Goal: Information Seeking & Learning: Learn about a topic

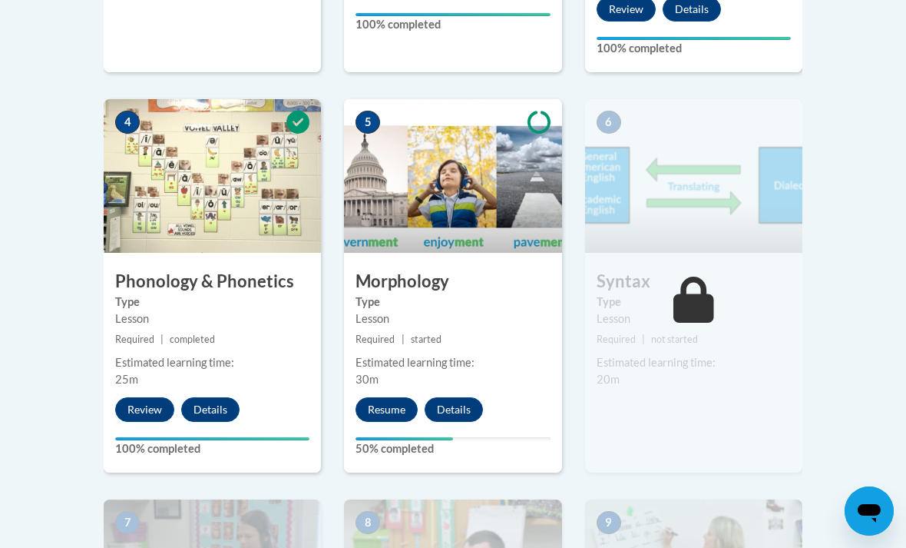
scroll to position [898, 0]
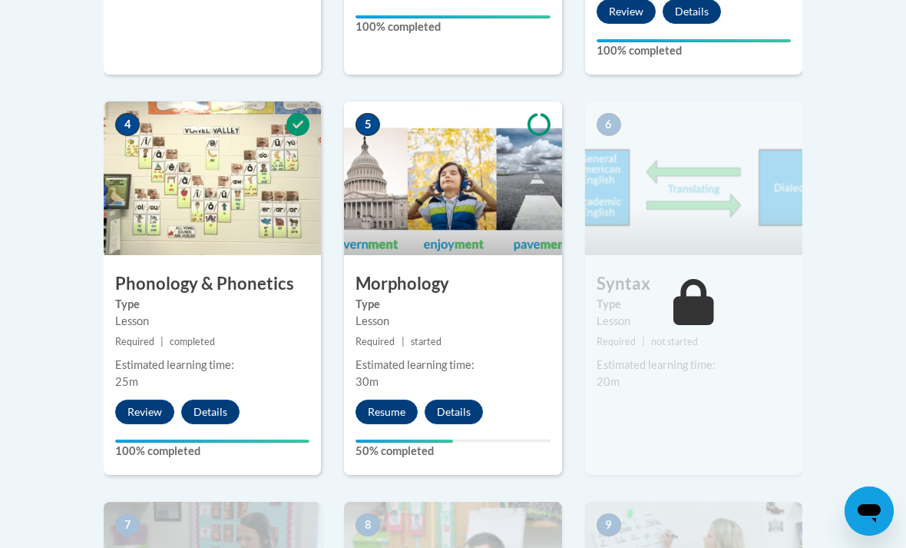
click at [388, 409] on button "Resume" at bounding box center [387, 411] width 62 height 25
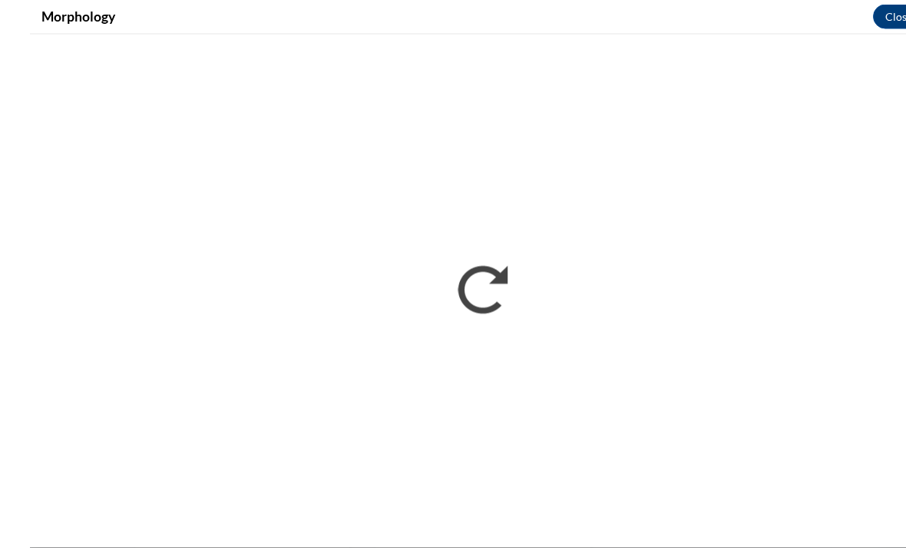
scroll to position [850, 0]
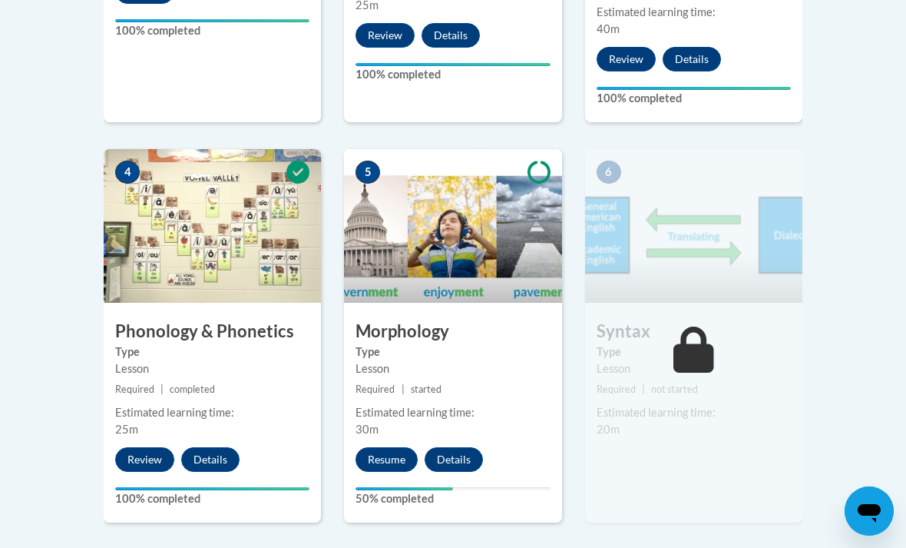
click at [392, 462] on button "Resume" at bounding box center [387, 459] width 62 height 25
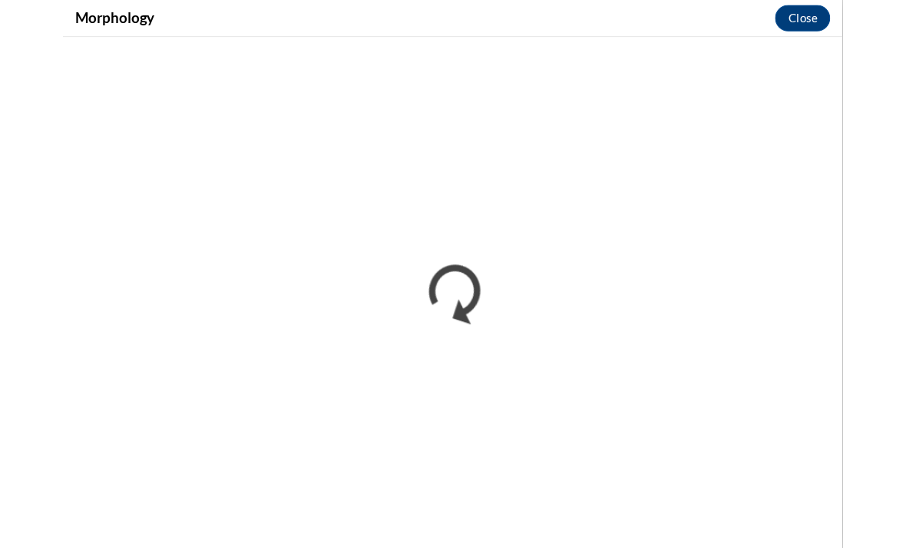
scroll to position [850, 0]
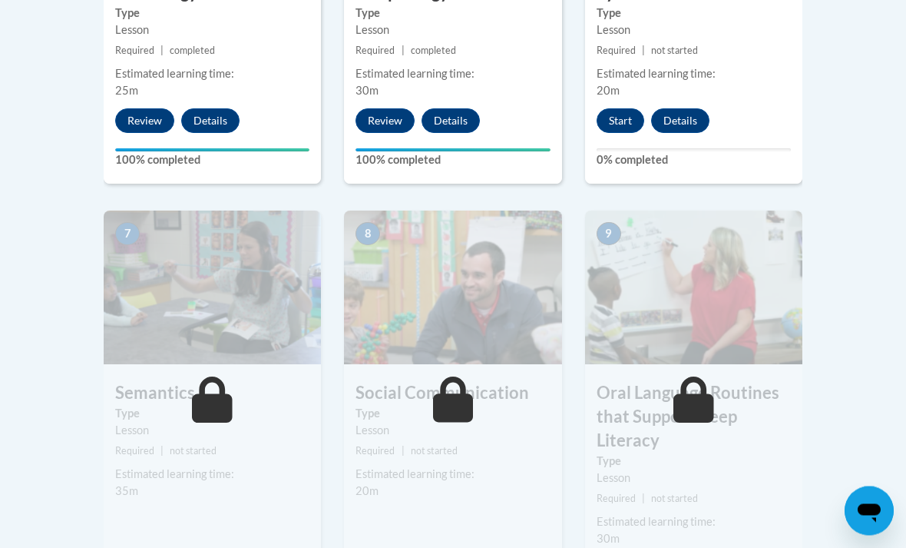
scroll to position [1189, 0]
click at [621, 112] on button "Start" at bounding box center [621, 120] width 48 height 25
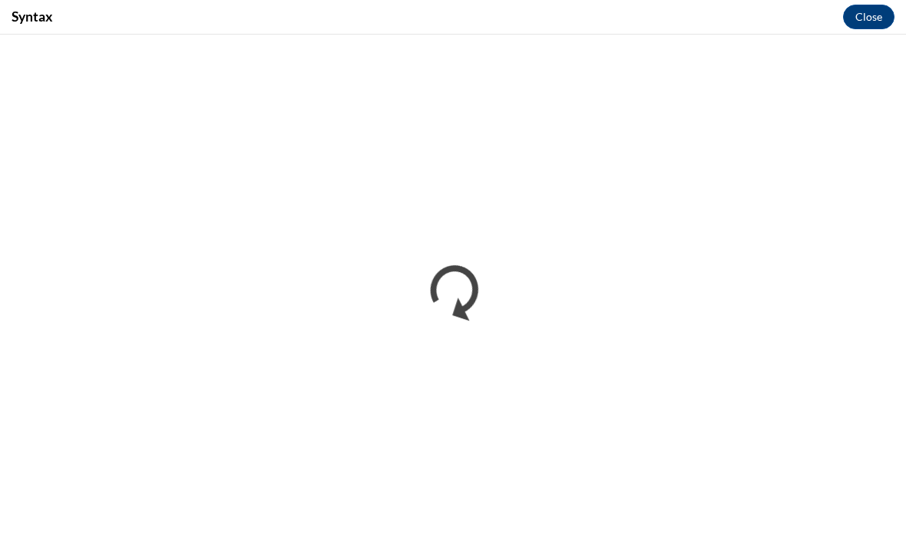
scroll to position [0, 0]
click at [745, 13] on div "Syntax Close" at bounding box center [453, 17] width 906 height 35
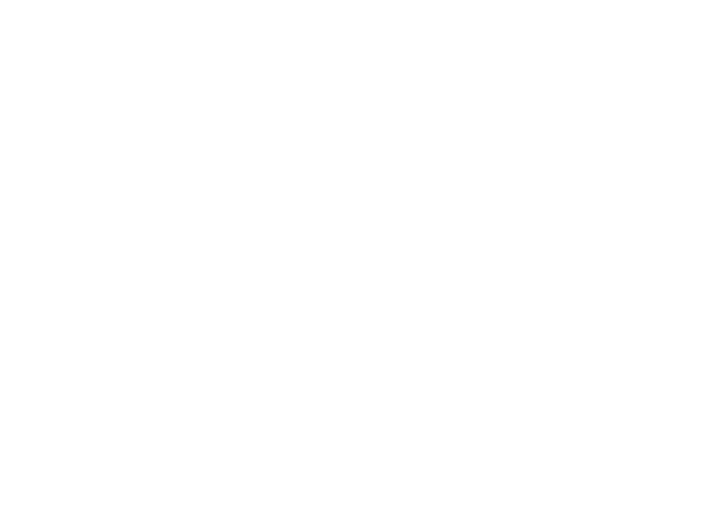
scroll to position [4001, 0]
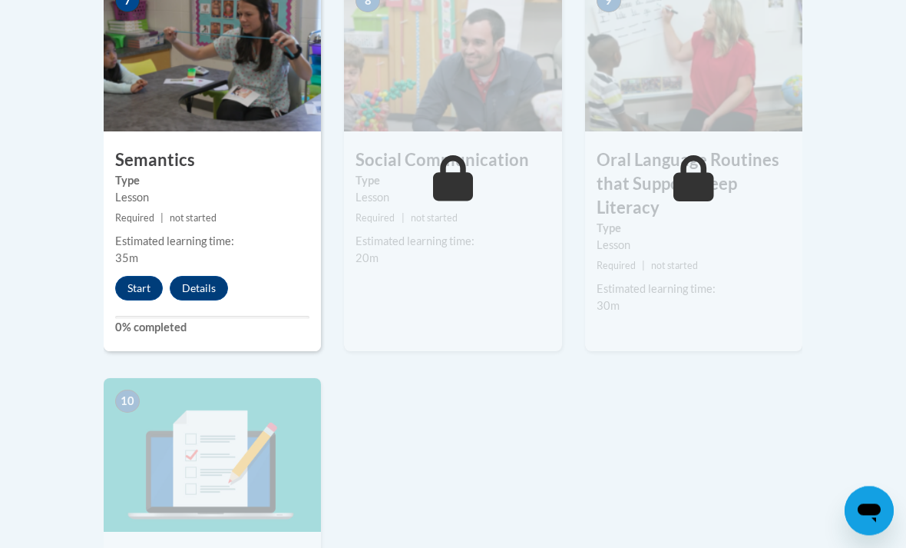
scroll to position [1422, 0]
click at [141, 295] on button "Start" at bounding box center [139, 288] width 48 height 25
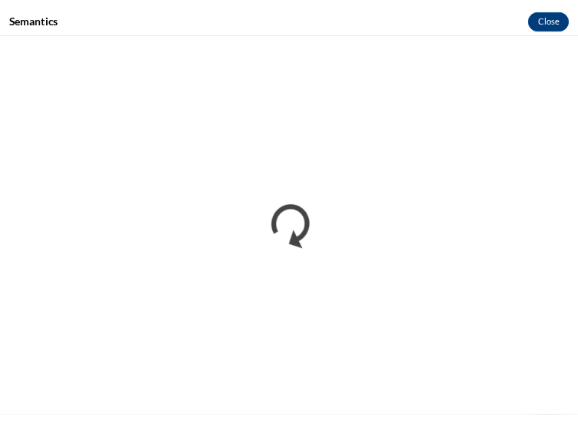
scroll to position [3061, 0]
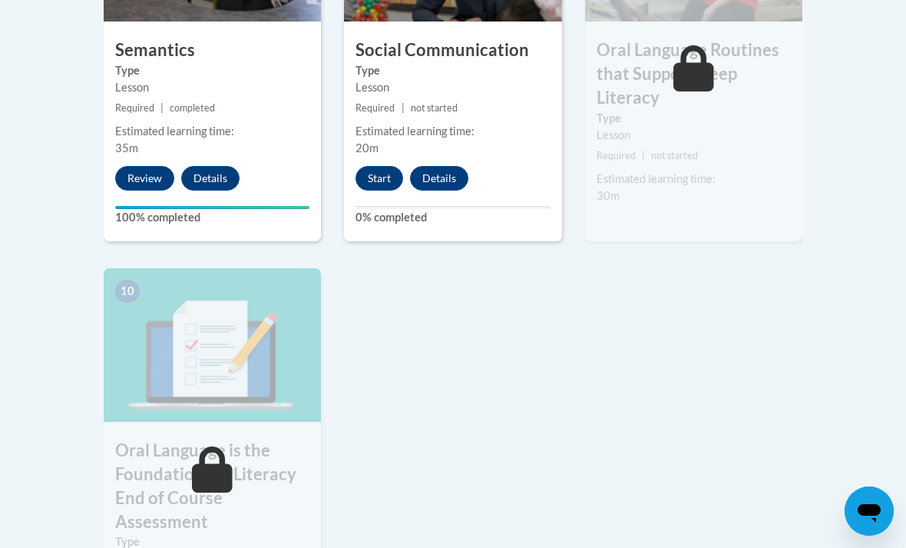
scroll to position [1528, 0]
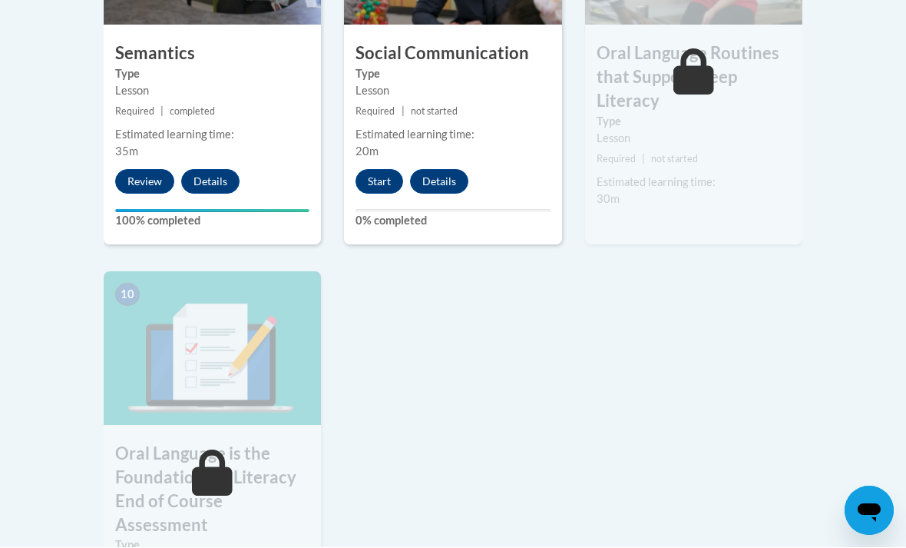
click at [385, 173] on button "Start" at bounding box center [380, 182] width 48 height 25
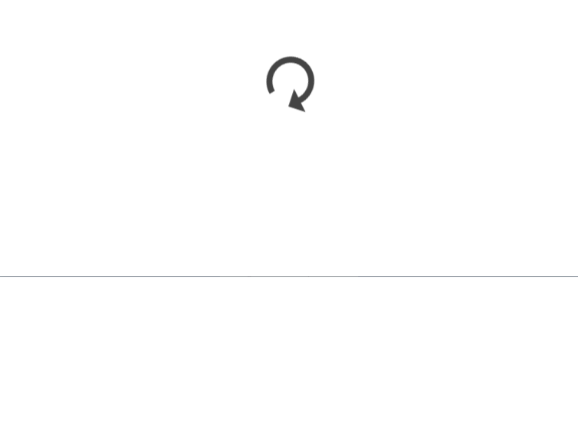
scroll to position [4620, 0]
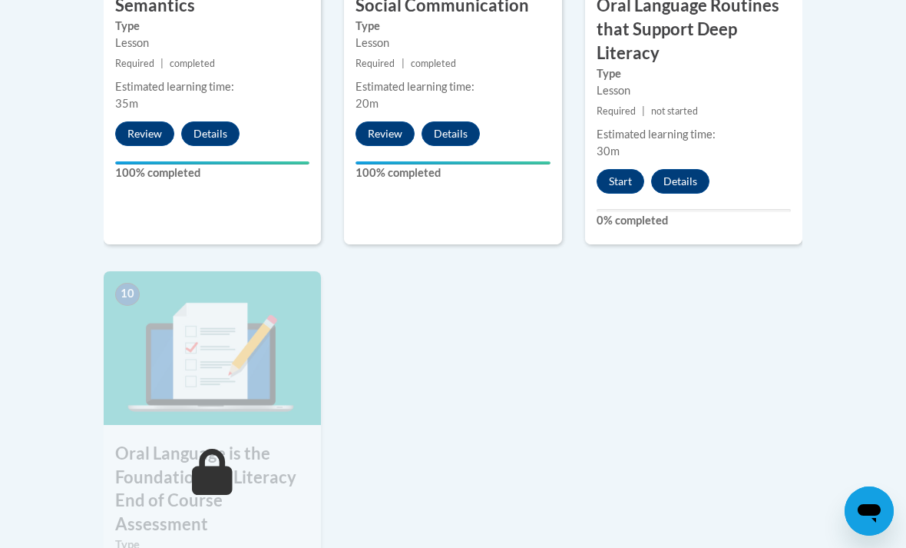
scroll to position [1567, 0]
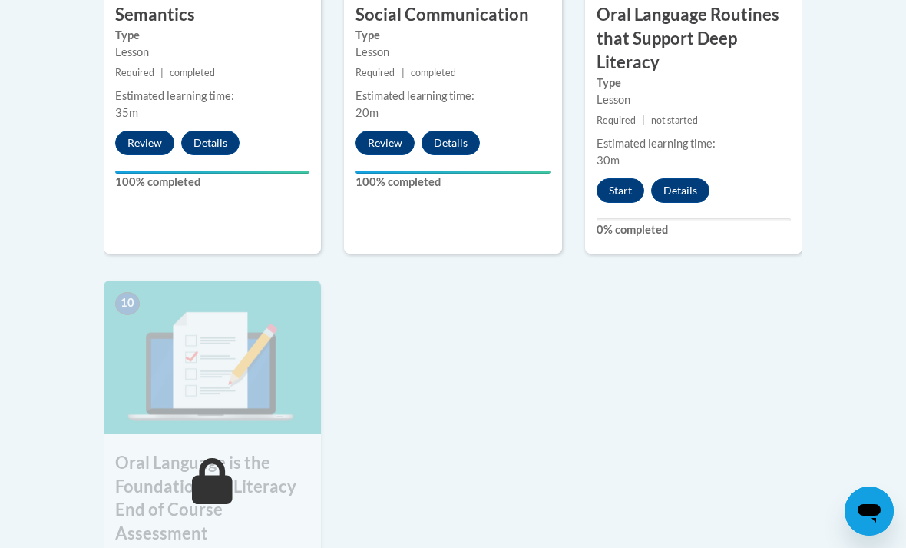
click at [577, 185] on button "Start" at bounding box center [621, 190] width 48 height 25
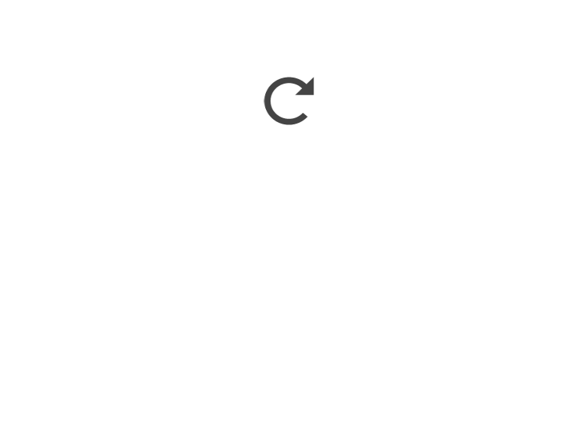
scroll to position [2062, 0]
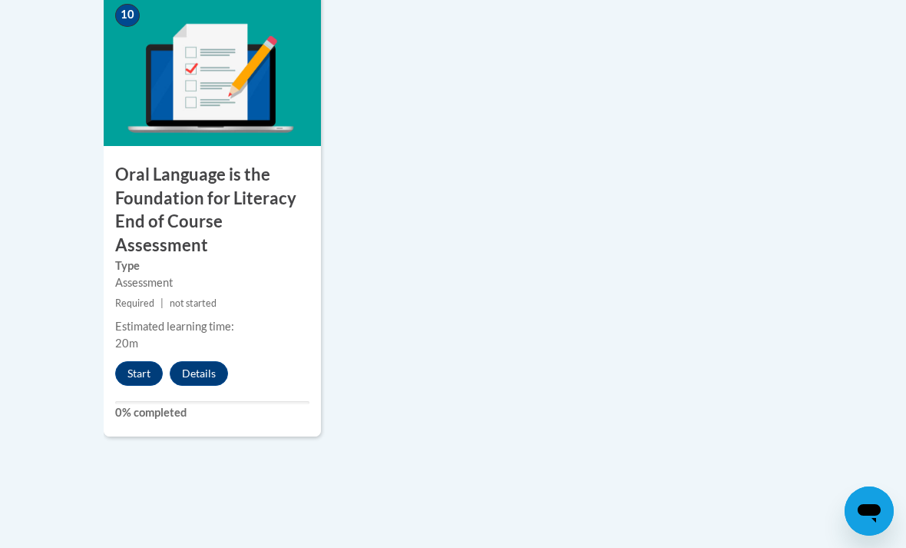
scroll to position [1880, 0]
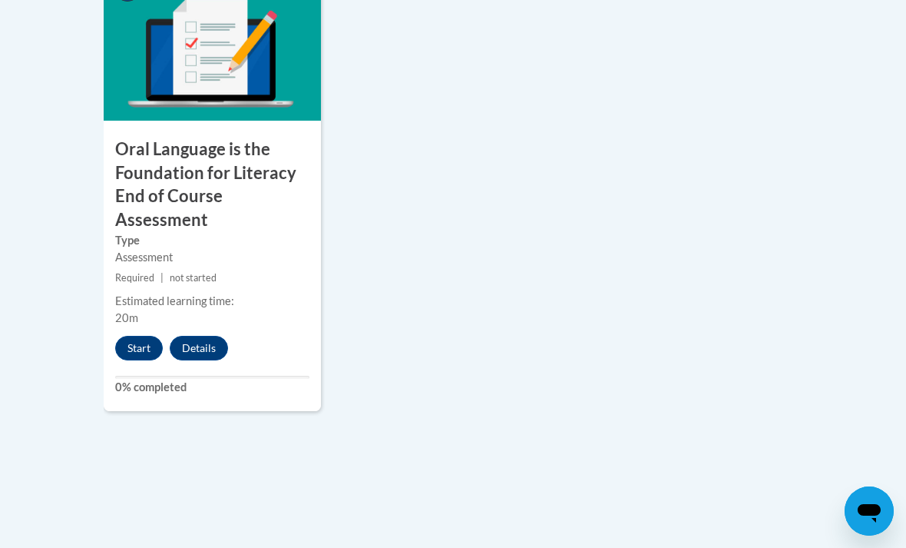
click at [144, 336] on button "Start" at bounding box center [139, 348] width 48 height 25
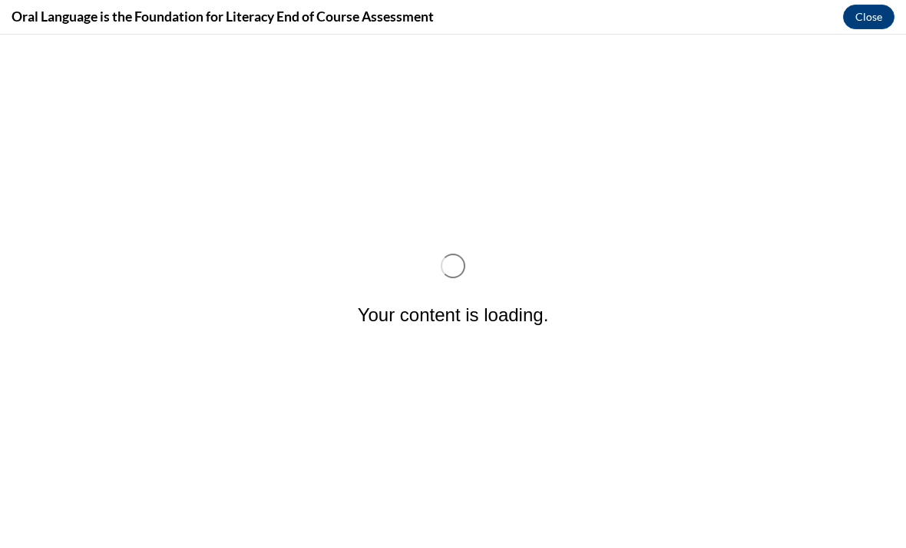
scroll to position [0, 0]
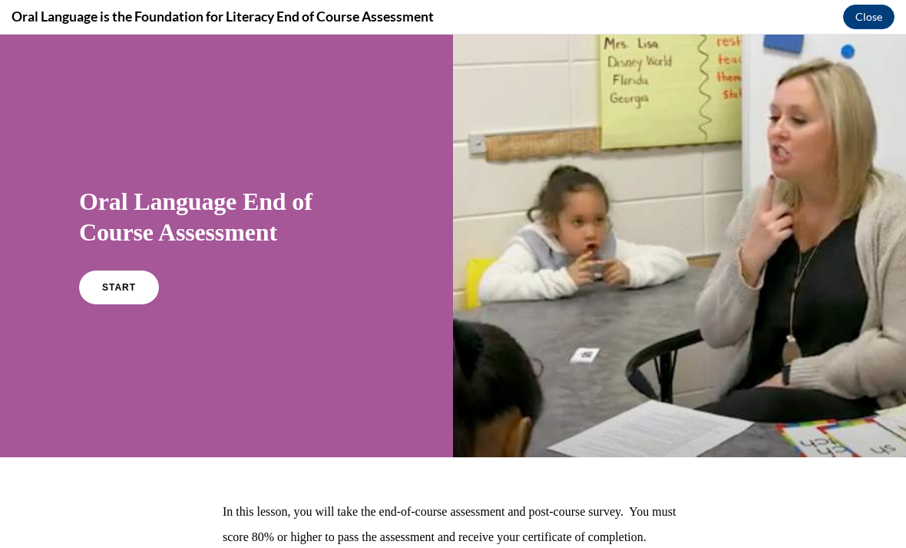
click at [113, 300] on link "START" at bounding box center [119, 287] width 80 height 34
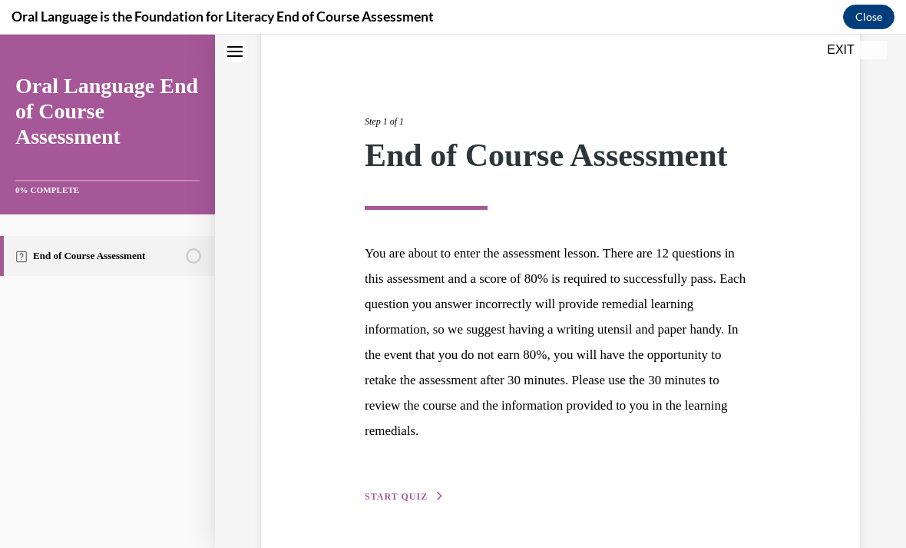
scroll to position [134, 0]
click at [430, 495] on button "START QUIZ" at bounding box center [405, 497] width 80 height 14
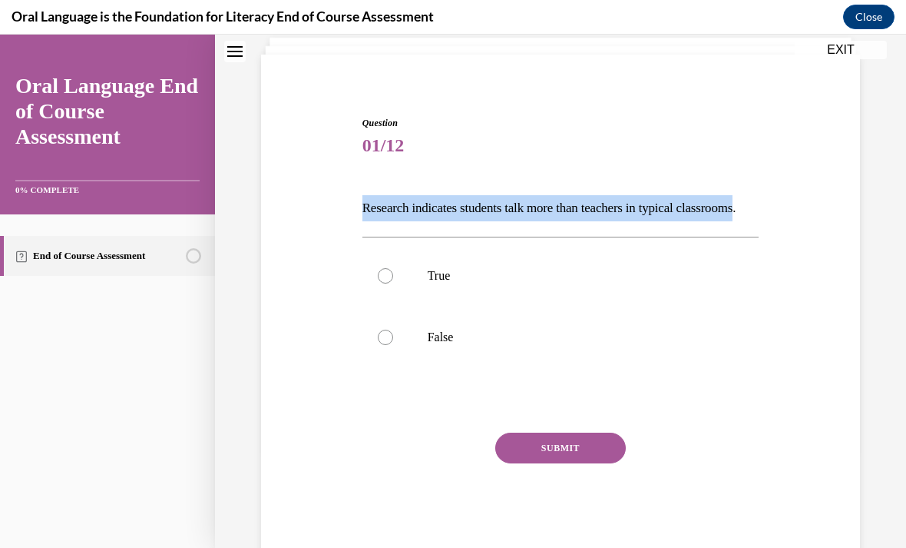
scroll to position [1929, 0]
click at [463, 345] on p "False" at bounding box center [574, 336] width 293 height 15
click at [393, 345] on input "False" at bounding box center [385, 336] width 15 height 15
radio input "true"
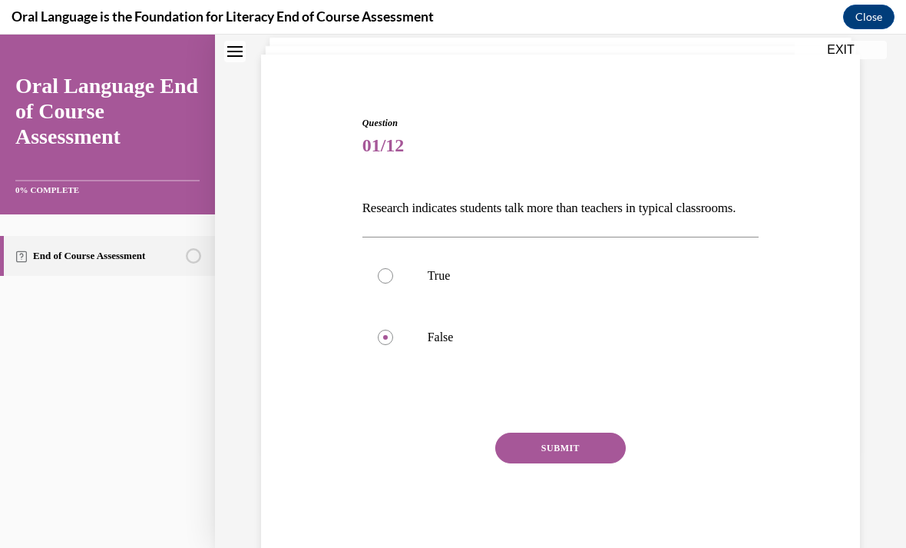
click at [520, 463] on button "SUBMIT" at bounding box center [560, 447] width 131 height 31
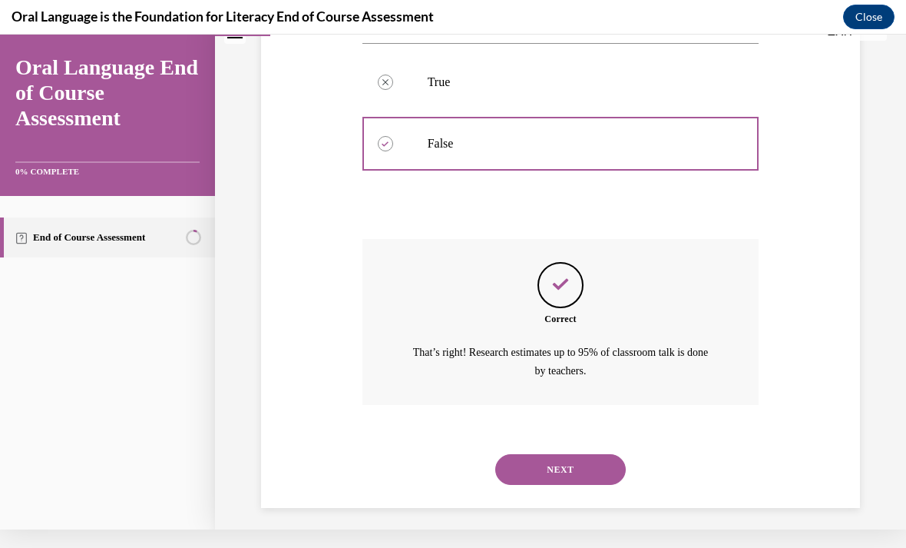
scroll to position [288, 0]
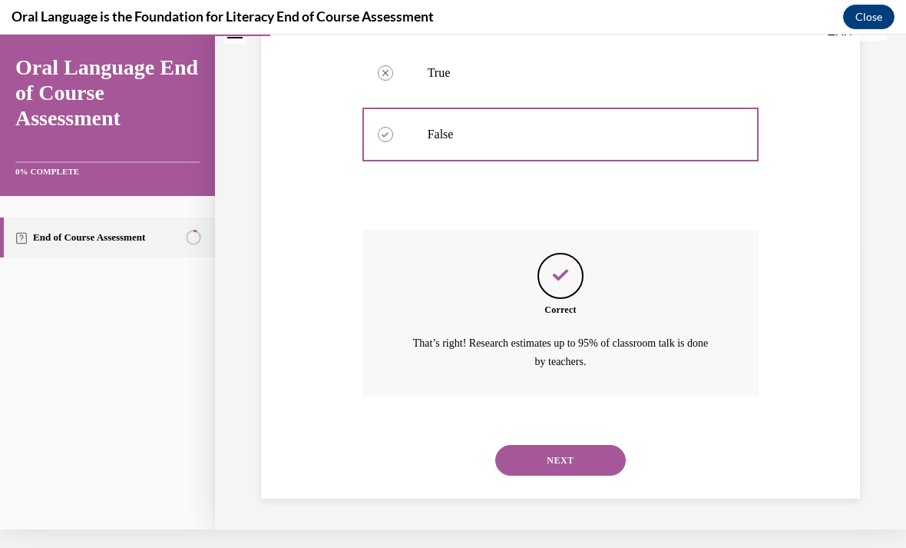
click at [551, 472] on button "NEXT" at bounding box center [560, 460] width 131 height 31
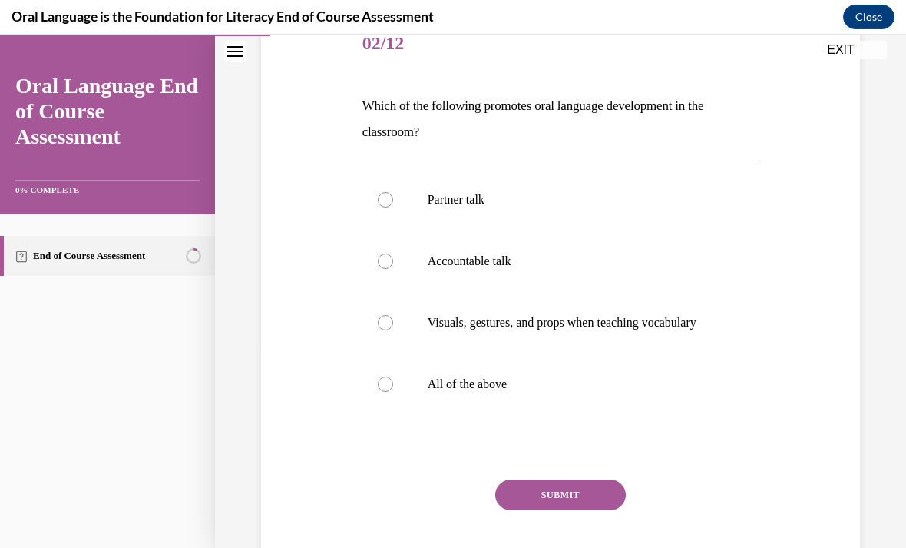
scroll to position [200, 0]
click at [483, 392] on p "All of the above" at bounding box center [574, 383] width 293 height 15
click at [393, 392] on input "All of the above" at bounding box center [385, 383] width 15 height 15
radio input "true"
click at [560, 505] on button "SUBMIT" at bounding box center [560, 494] width 131 height 31
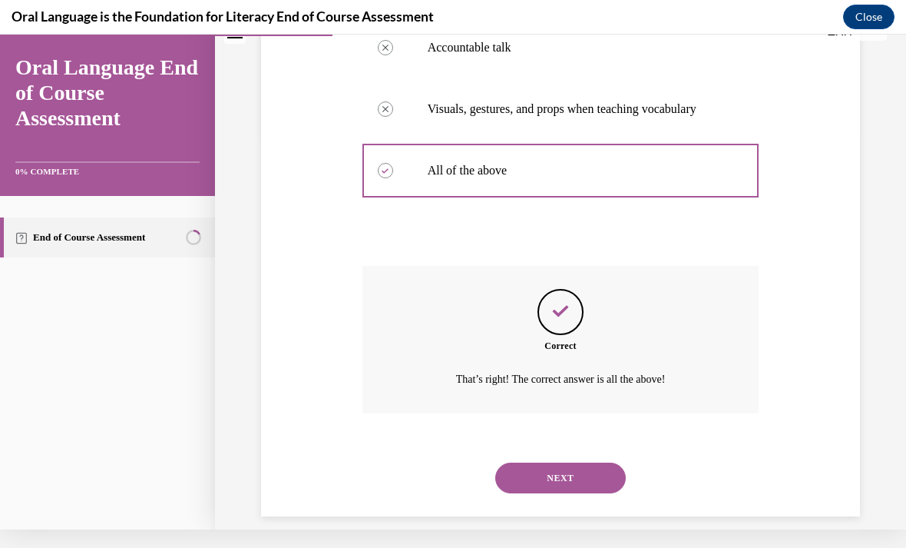
scroll to position [409, 0]
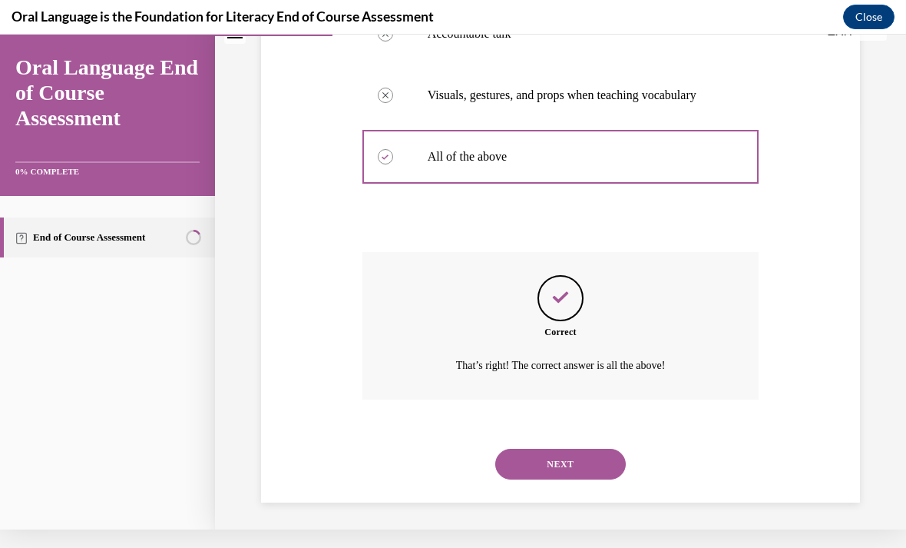
click at [546, 460] on button "NEXT" at bounding box center [560, 464] width 131 height 31
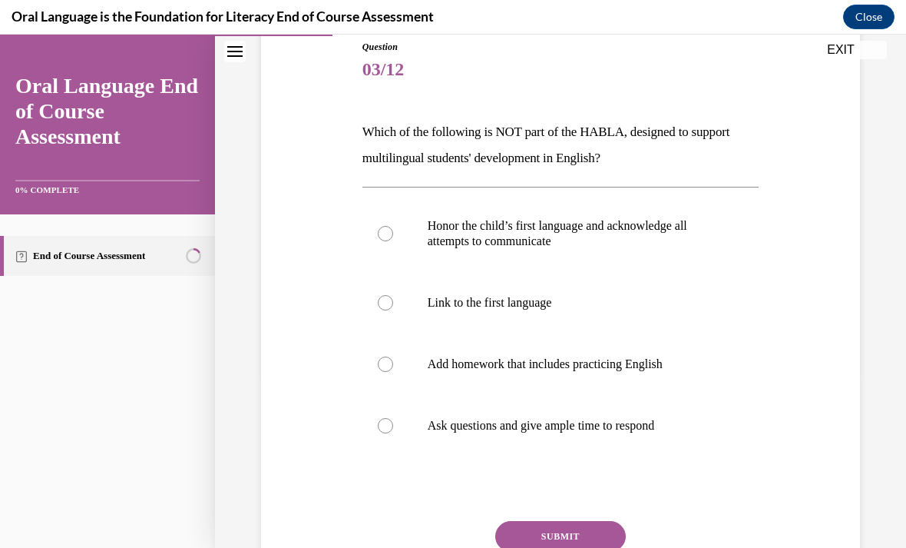
scroll to position [187, 0]
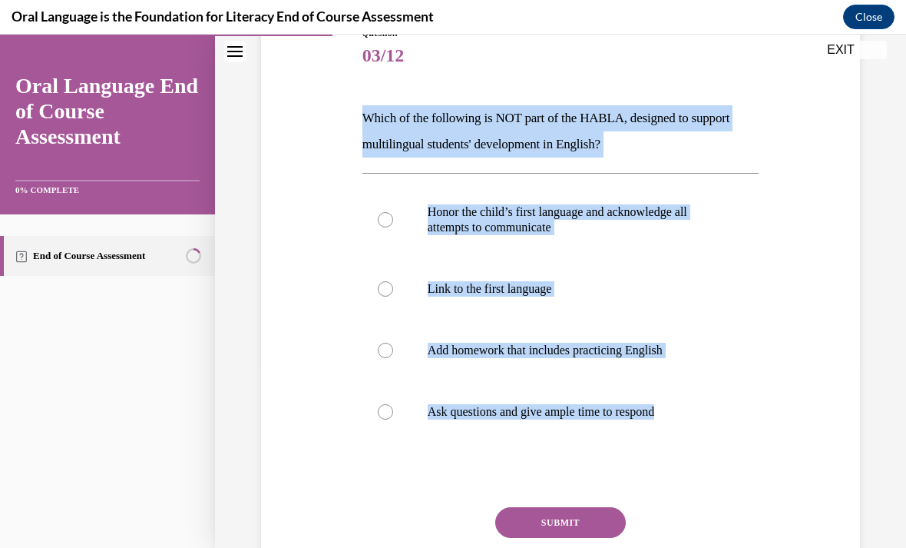
click at [395, 469] on div at bounding box center [561, 474] width 397 height 18
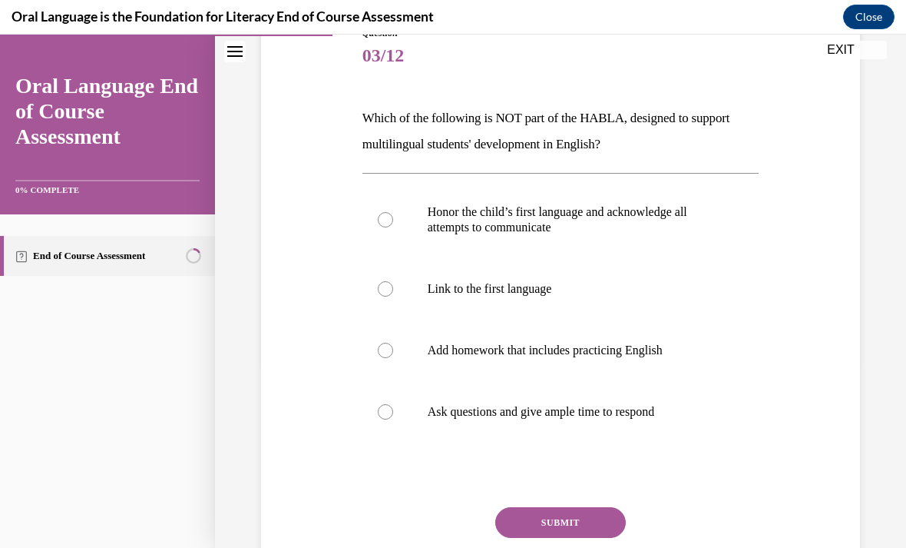
click at [488, 353] on p "Add homework that includes practicing English" at bounding box center [574, 350] width 293 height 15
click at [393, 353] on input "Add homework that includes practicing English" at bounding box center [385, 350] width 15 height 15
radio input "true"
click at [582, 2] on div "Oral Language is the Foundation for Literacy End of Course Assessment Close" at bounding box center [453, 17] width 906 height 35
click at [573, 523] on button "SUBMIT" at bounding box center [560, 522] width 131 height 31
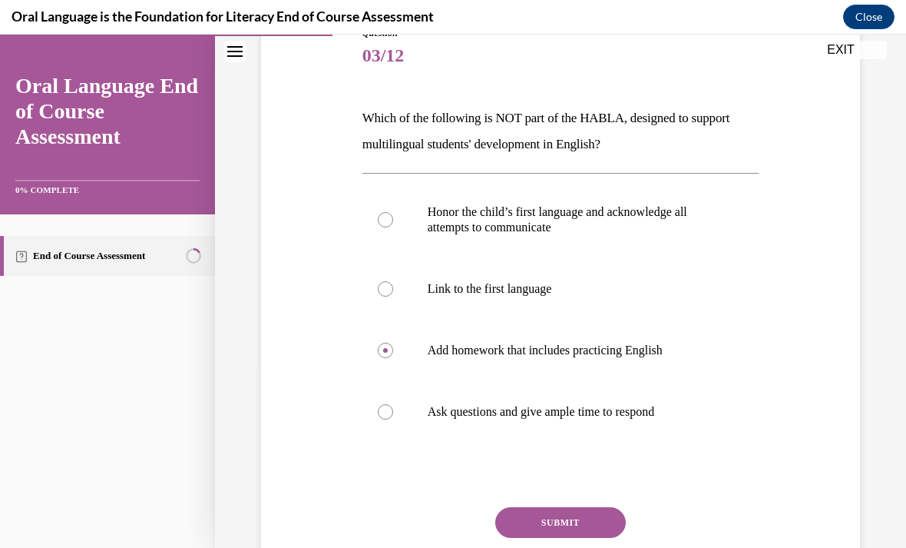
scroll to position [18, 0]
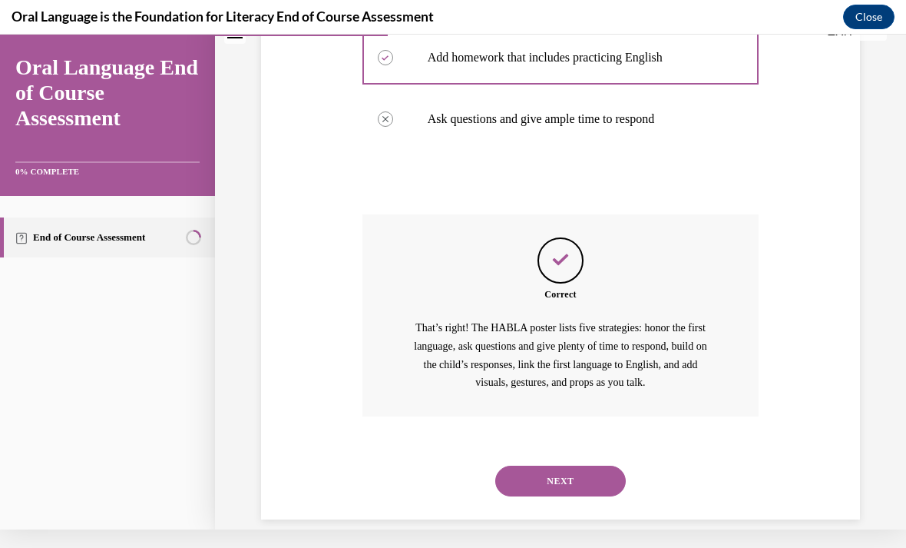
click at [563, 465] on button "NEXT" at bounding box center [560, 480] width 131 height 31
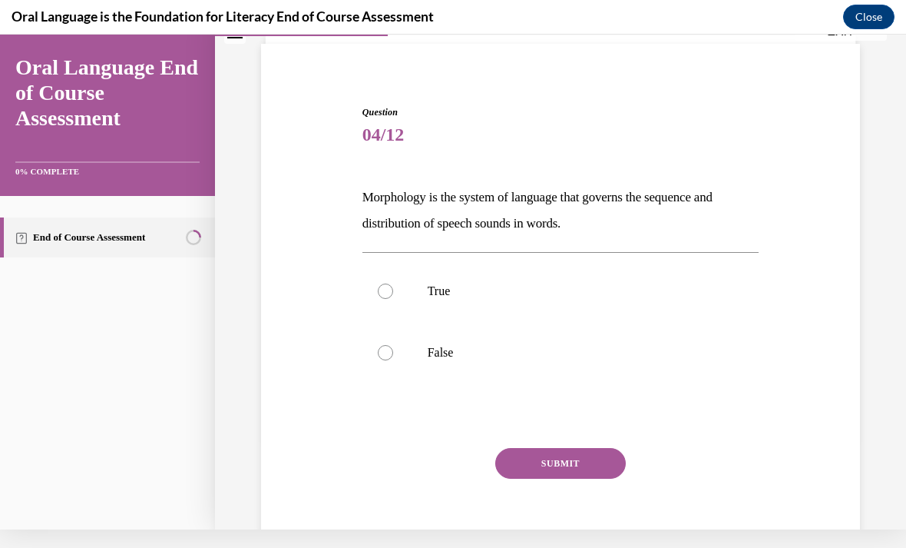
scroll to position [89, 0]
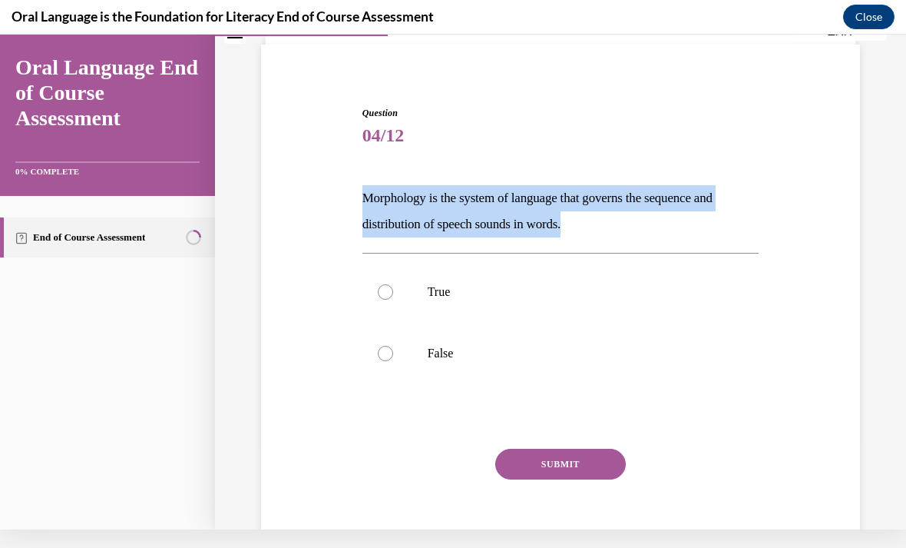
copy p "Morphology is the system of language that governs the sequence and distribution…"
click at [506, 363] on label "False" at bounding box center [561, 353] width 397 height 61
click at [393, 361] on input "False" at bounding box center [385, 353] width 15 height 15
radio input "true"
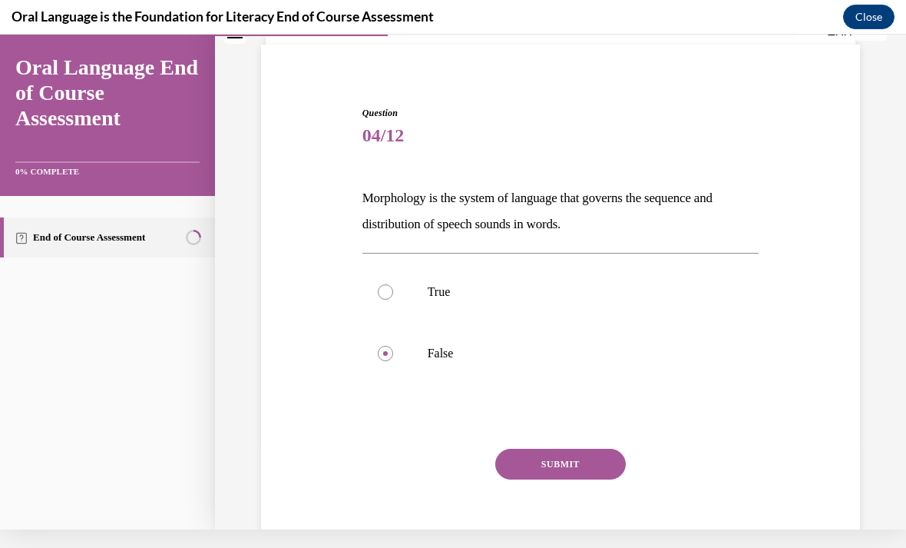
click at [564, 460] on button "SUBMIT" at bounding box center [560, 464] width 131 height 31
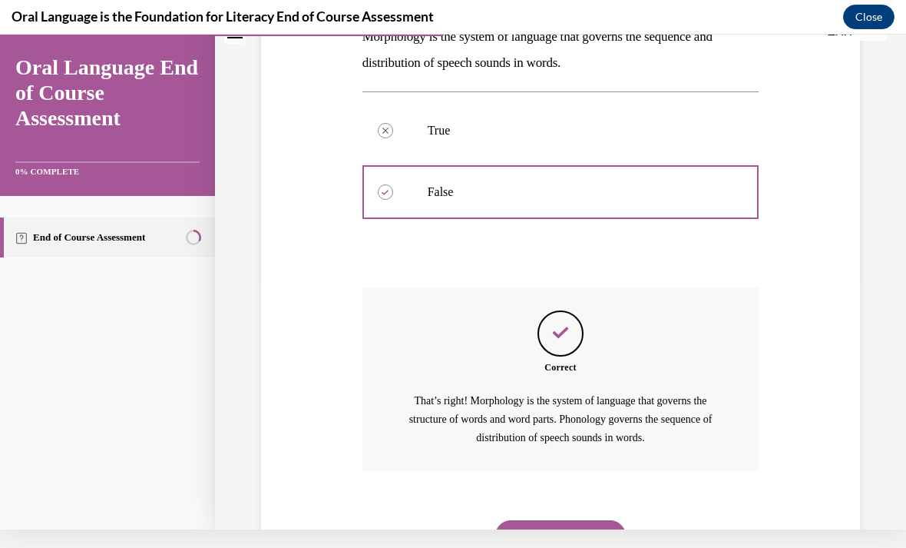
scroll to position [306, 0]
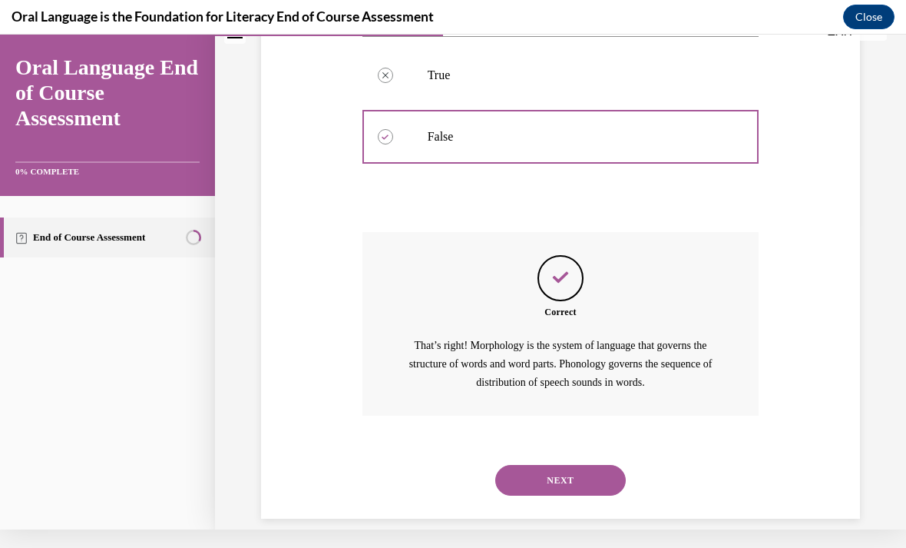
click at [555, 475] on button "NEXT" at bounding box center [560, 480] width 131 height 31
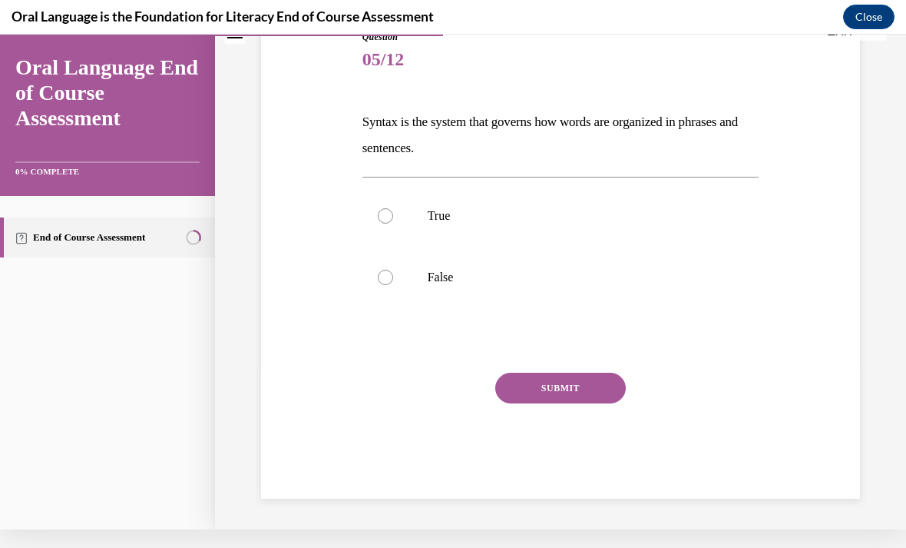
scroll to position [147, 0]
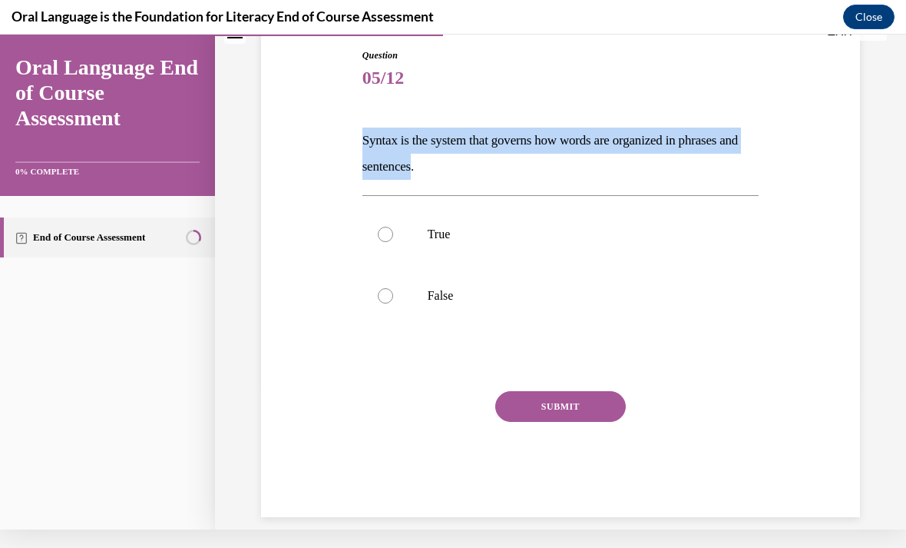
click at [503, 227] on p "True" at bounding box center [574, 234] width 293 height 15
click at [393, 227] on input "True" at bounding box center [385, 234] width 15 height 15
radio input "true"
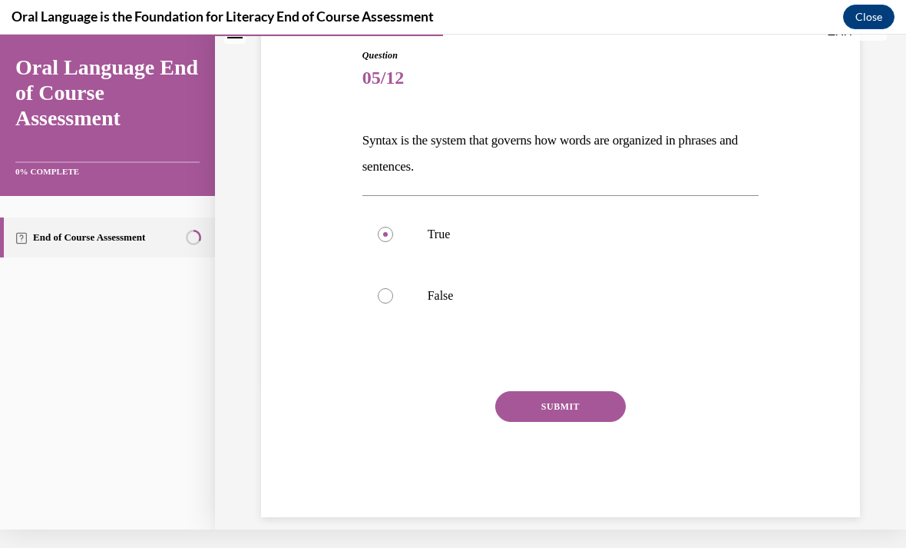
click at [565, 405] on button "SUBMIT" at bounding box center [560, 406] width 131 height 31
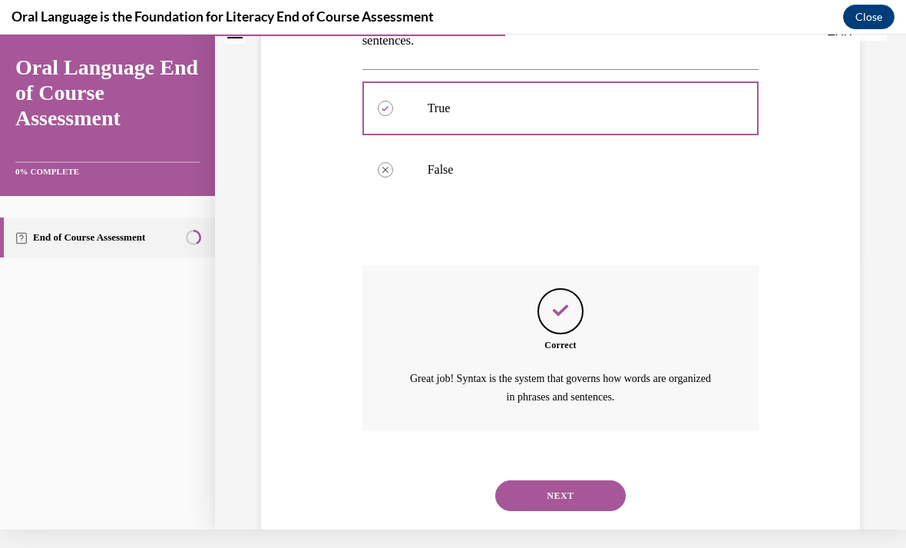
scroll to position [288, 0]
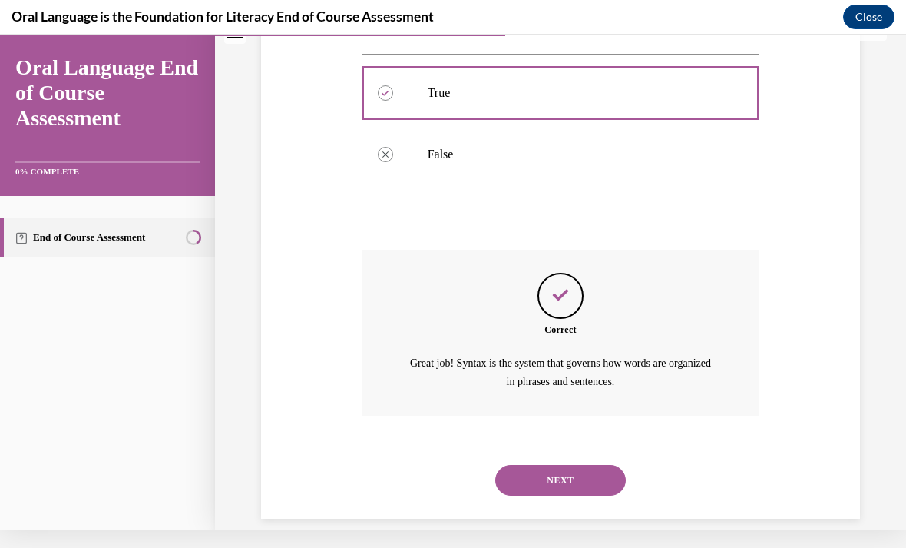
click at [562, 465] on button "NEXT" at bounding box center [560, 480] width 131 height 31
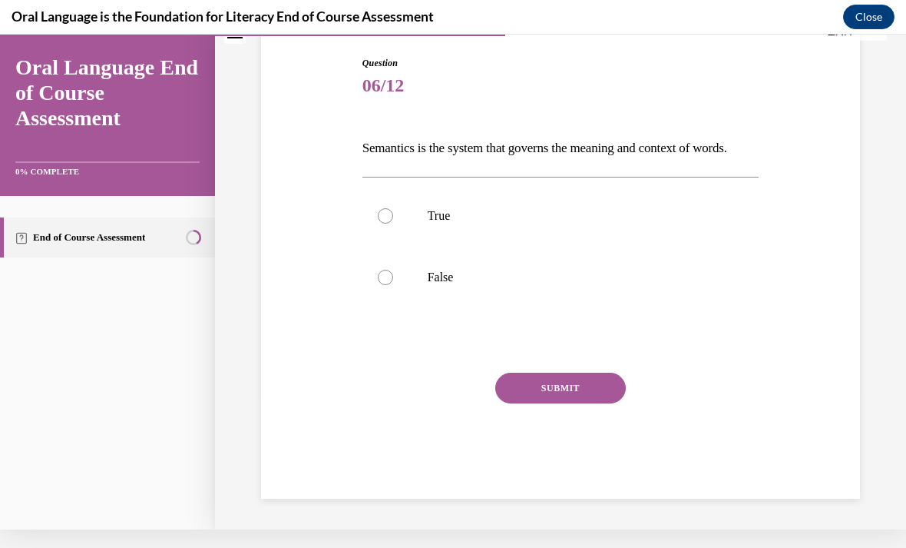
scroll to position [147, 0]
click at [490, 242] on label "True" at bounding box center [561, 215] width 397 height 61
click at [393, 223] on input "True" at bounding box center [385, 215] width 15 height 15
radio input "true"
click at [547, 403] on button "SUBMIT" at bounding box center [560, 387] width 131 height 31
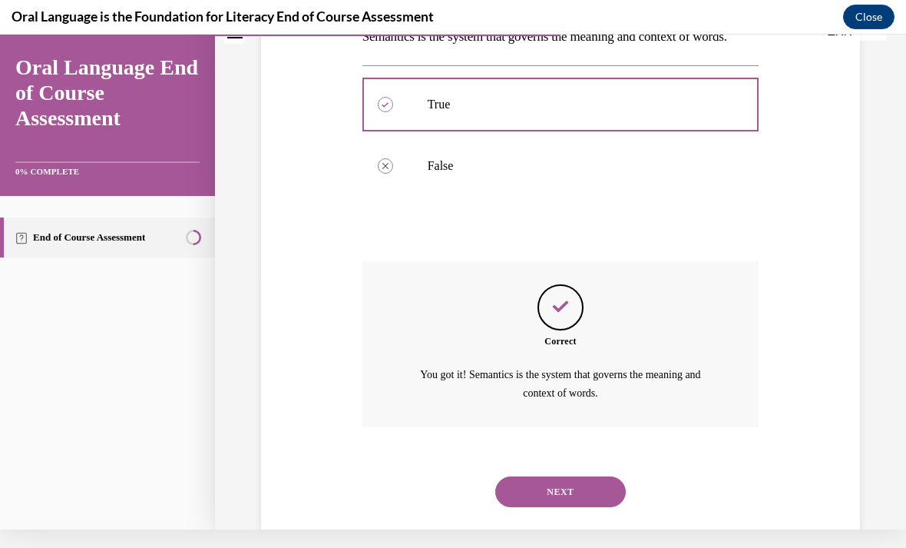
scroll to position [288, 0]
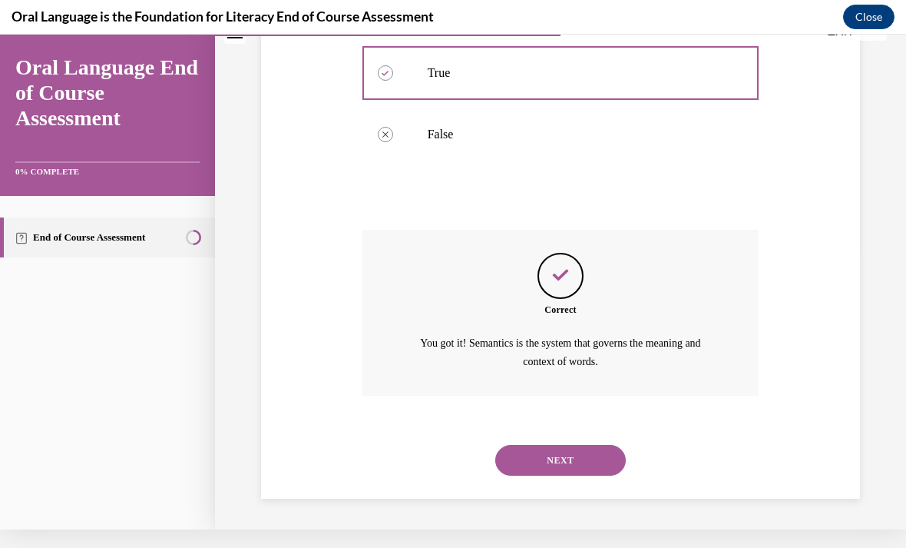
click at [571, 463] on button "NEXT" at bounding box center [560, 460] width 131 height 31
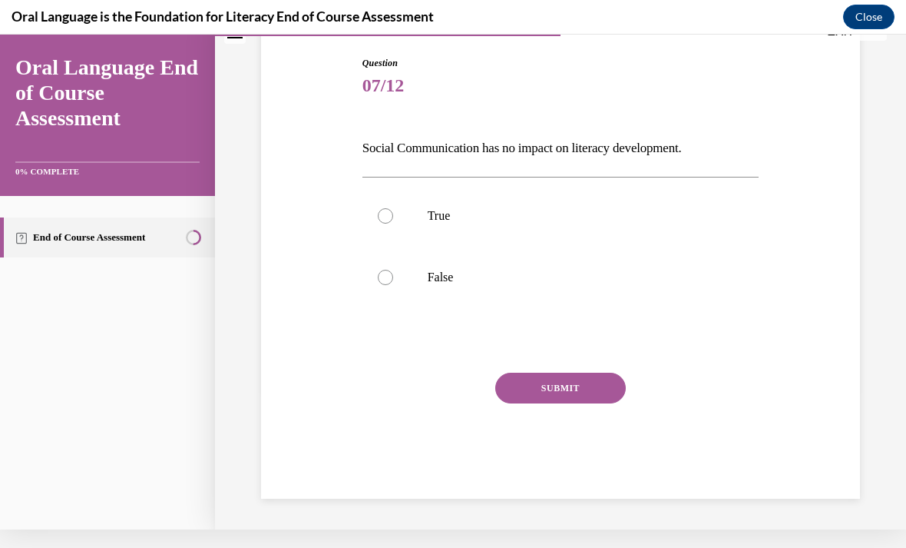
scroll to position [121, 0]
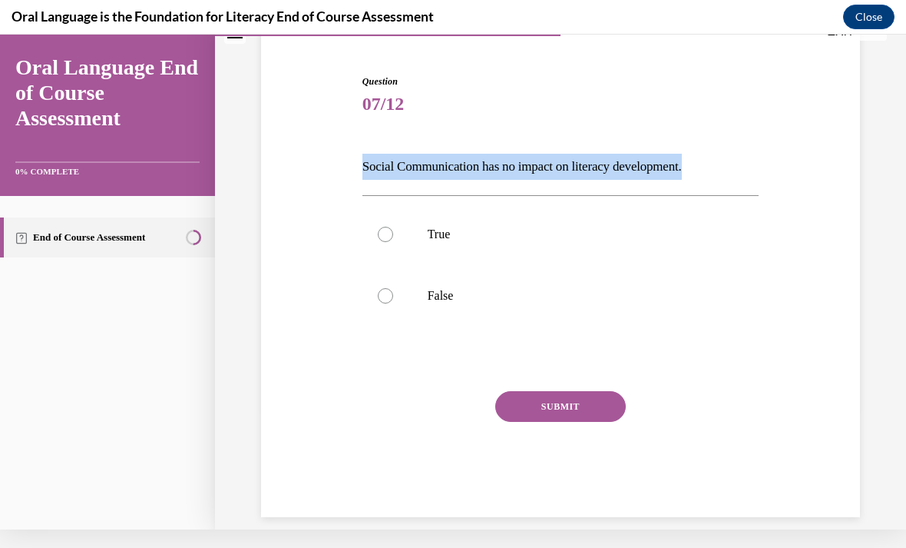
click at [492, 316] on label "False" at bounding box center [561, 295] width 397 height 61
click at [393, 303] on input "False" at bounding box center [385, 295] width 15 height 15
radio input "true"
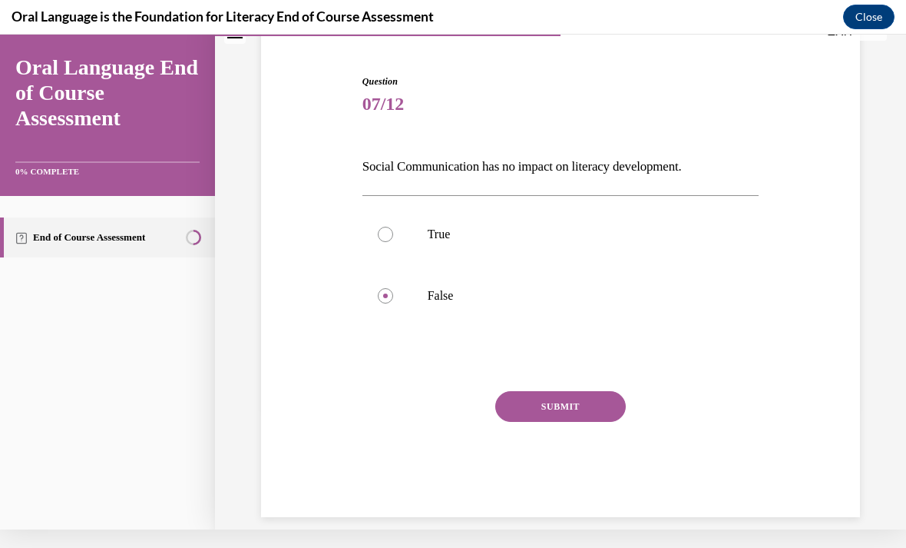
click at [554, 405] on button "SUBMIT" at bounding box center [560, 406] width 131 height 31
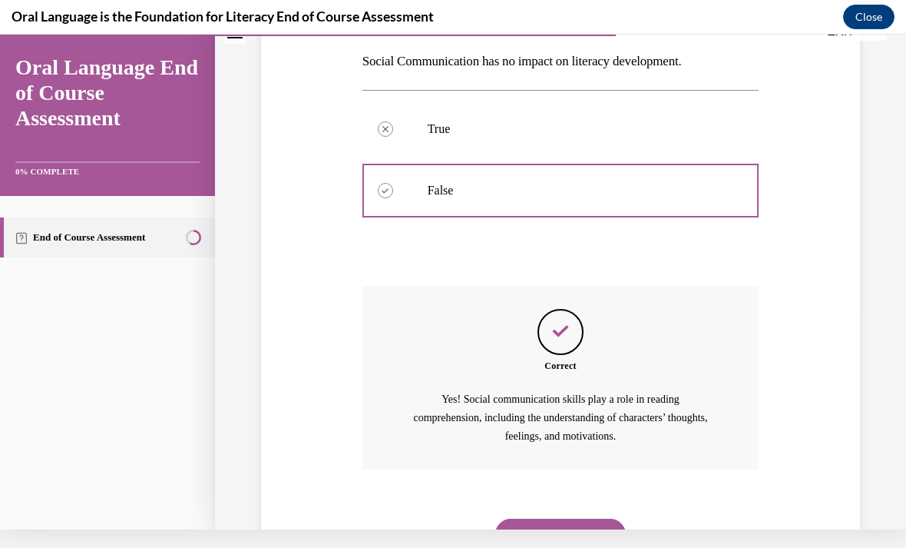
scroll to position [280, 0]
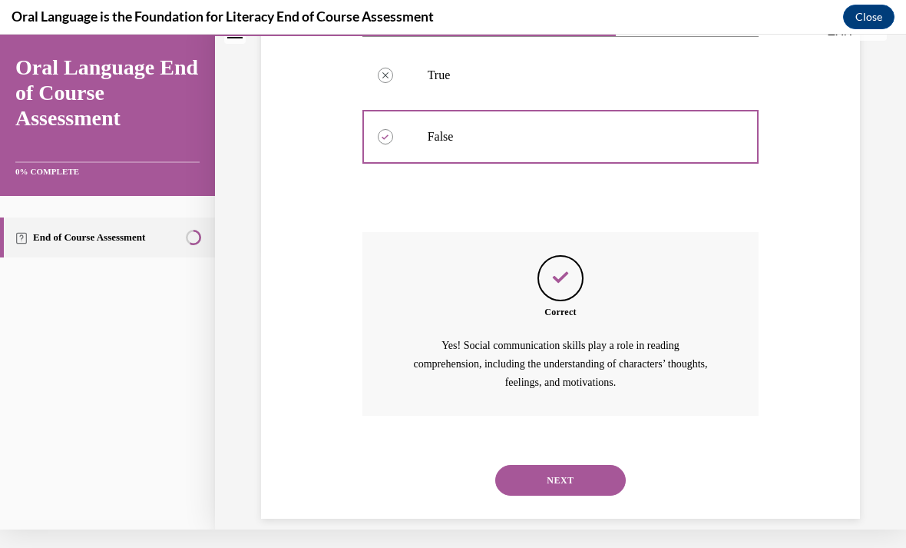
click at [548, 465] on button "NEXT" at bounding box center [560, 480] width 131 height 31
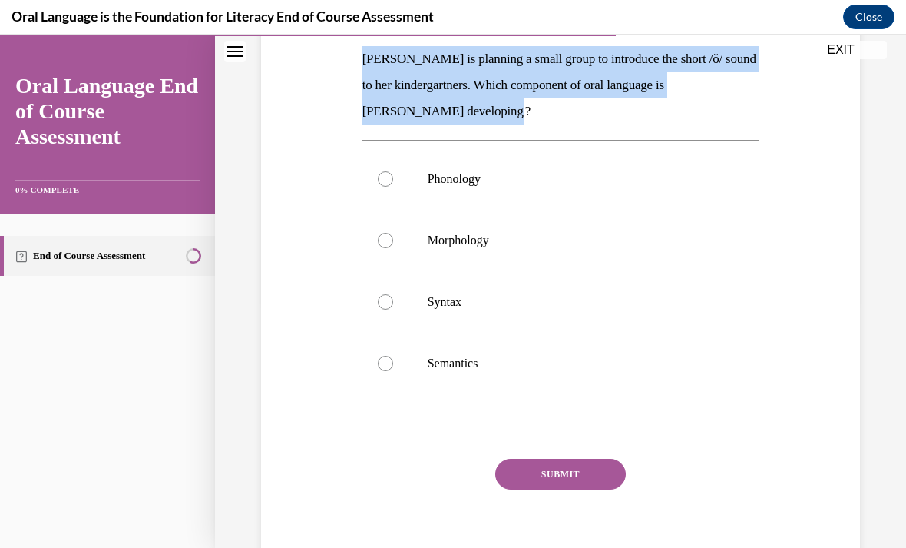
scroll to position [258, 0]
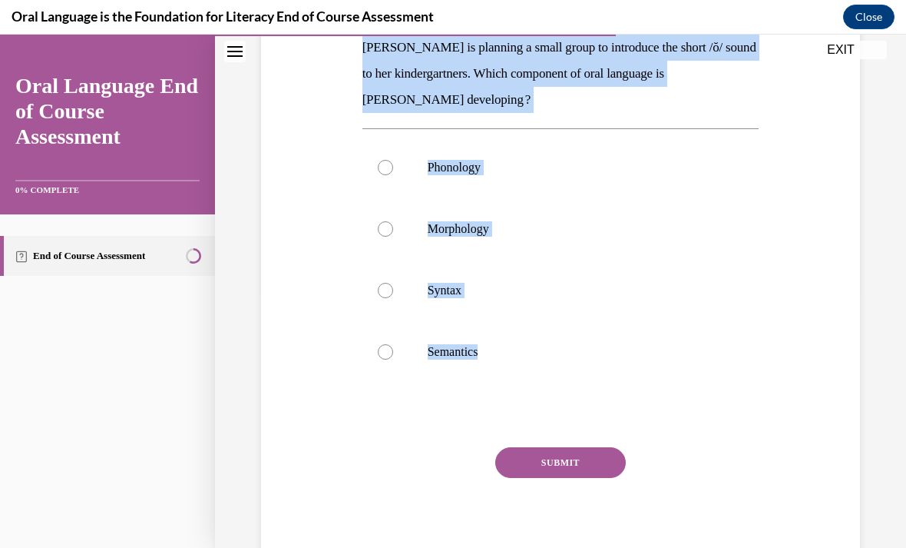
click at [524, 382] on label "Semantics" at bounding box center [561, 351] width 397 height 61
click at [393, 359] on input "Semantics" at bounding box center [385, 351] width 15 height 15
radio input "true"
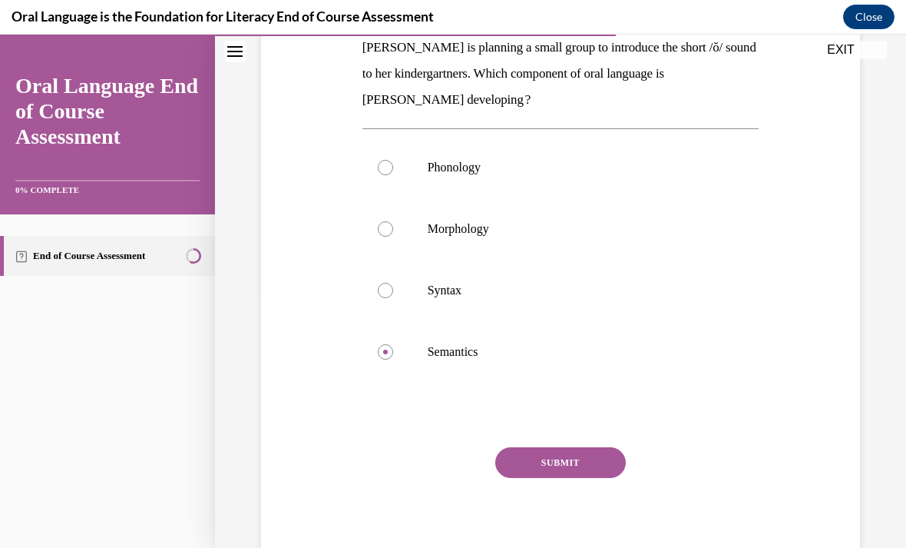
click at [523, 170] on p "Phonology" at bounding box center [574, 167] width 293 height 15
click at [393, 170] on input "Phonology" at bounding box center [385, 167] width 15 height 15
radio input "true"
click at [590, 475] on button "SUBMIT" at bounding box center [560, 462] width 131 height 31
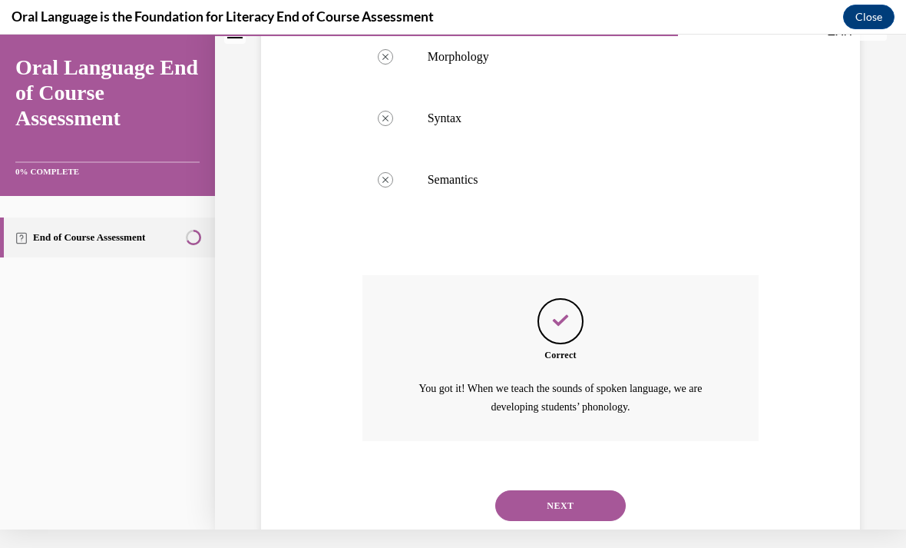
scroll to position [437, 0]
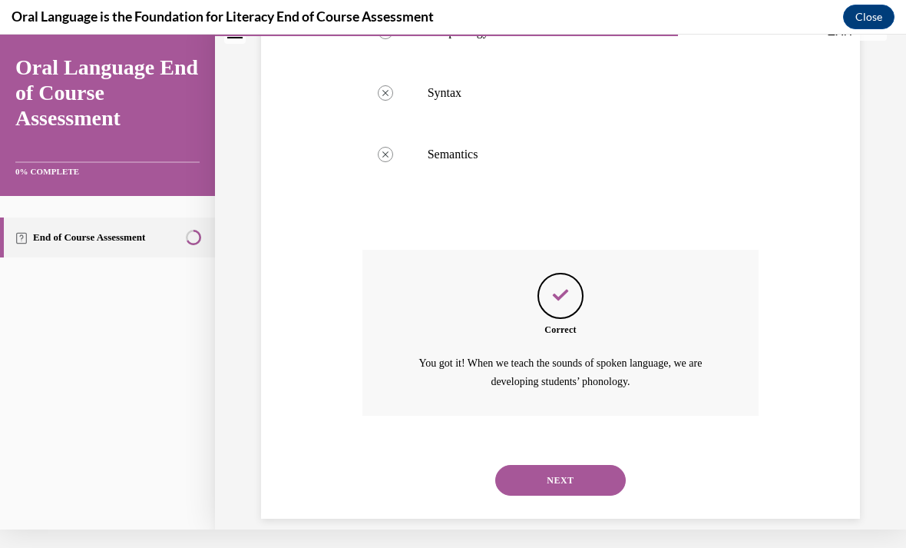
click at [565, 465] on button "NEXT" at bounding box center [560, 480] width 131 height 31
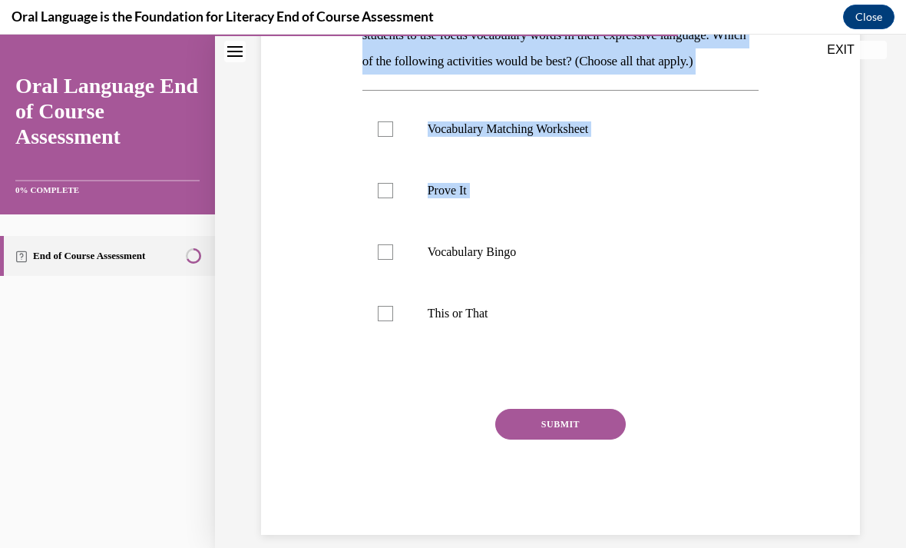
scroll to position [296, 0]
click at [382, 403] on div "Question 09/12 Mrs. Butler wants to design an activity that will encourage her …" at bounding box center [561, 226] width 397 height 617
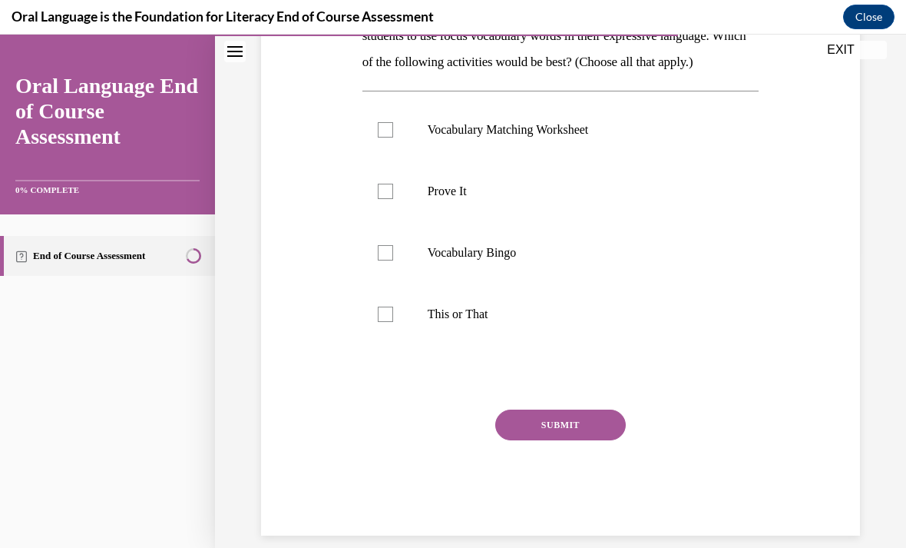
click at [460, 190] on p "Prove It" at bounding box center [574, 191] width 293 height 15
click at [393, 190] on input "Prove It" at bounding box center [385, 191] width 15 height 15
checkbox input "true"
click at [466, 326] on label "This or That" at bounding box center [561, 313] width 397 height 61
click at [393, 322] on input "This or That" at bounding box center [385, 313] width 15 height 15
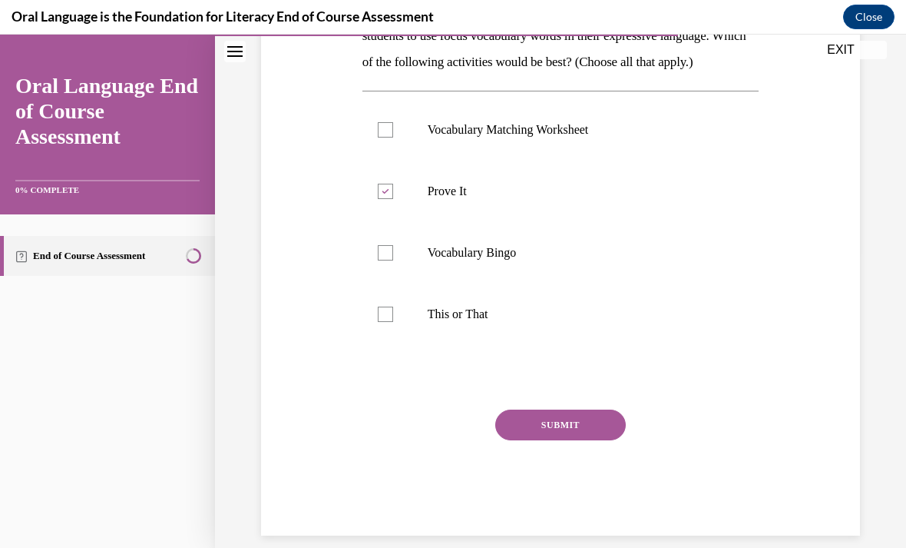
checkbox input "true"
click at [571, 409] on button "SUBMIT" at bounding box center [560, 424] width 131 height 31
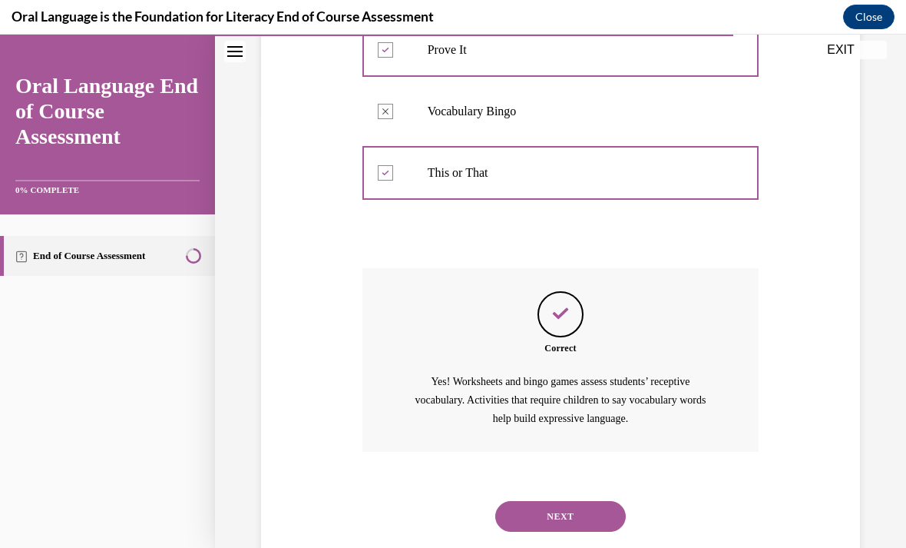
scroll to position [455, 0]
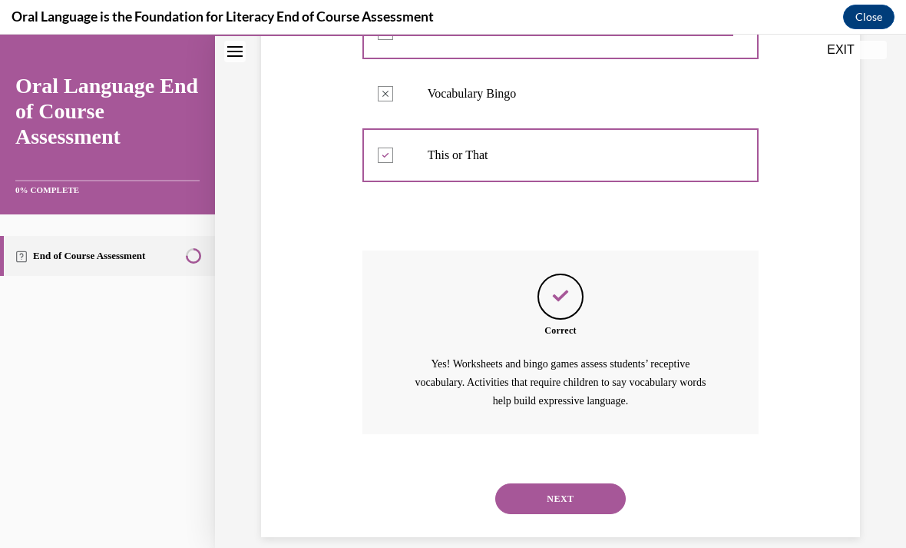
click at [581, 483] on button "NEXT" at bounding box center [560, 498] width 131 height 31
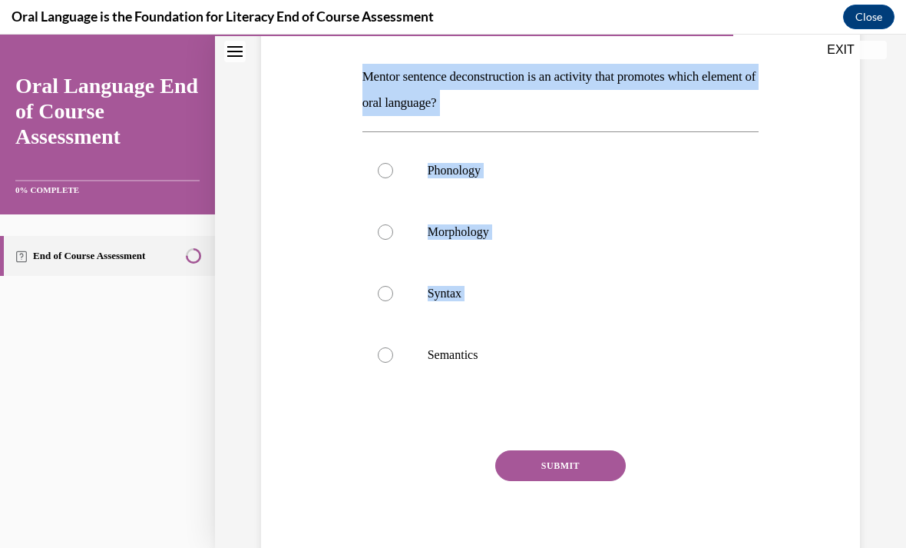
scroll to position [229, 0]
click at [368, 459] on div "SUBMIT" at bounding box center [561, 488] width 397 height 77
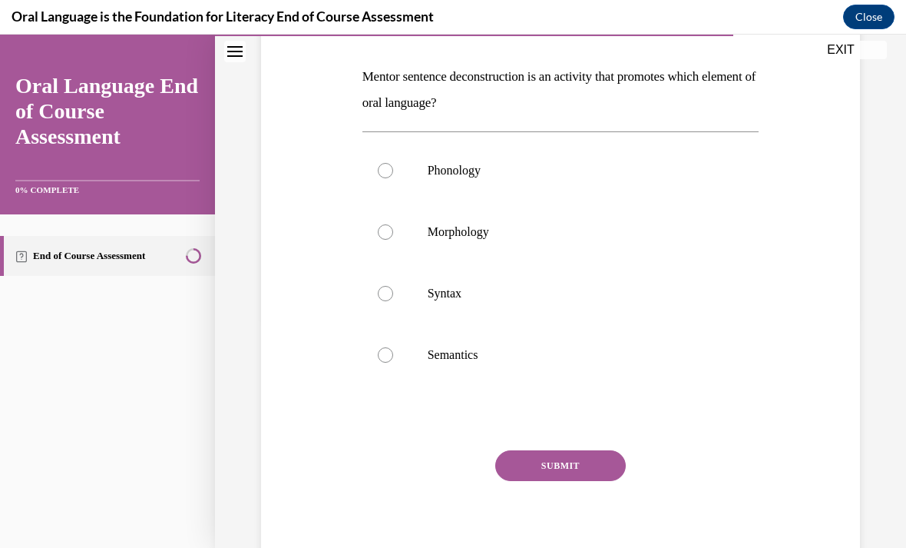
click at [408, 283] on label "Syntax" at bounding box center [561, 293] width 397 height 61
click at [393, 286] on input "Syntax" at bounding box center [385, 293] width 15 height 15
radio input "true"
click at [564, 472] on button "SUBMIT" at bounding box center [560, 465] width 131 height 31
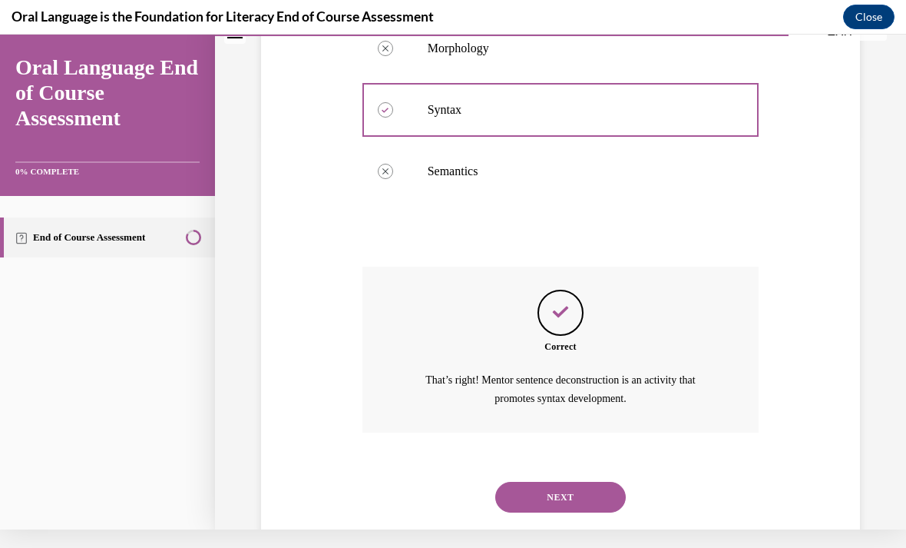
scroll to position [411, 0]
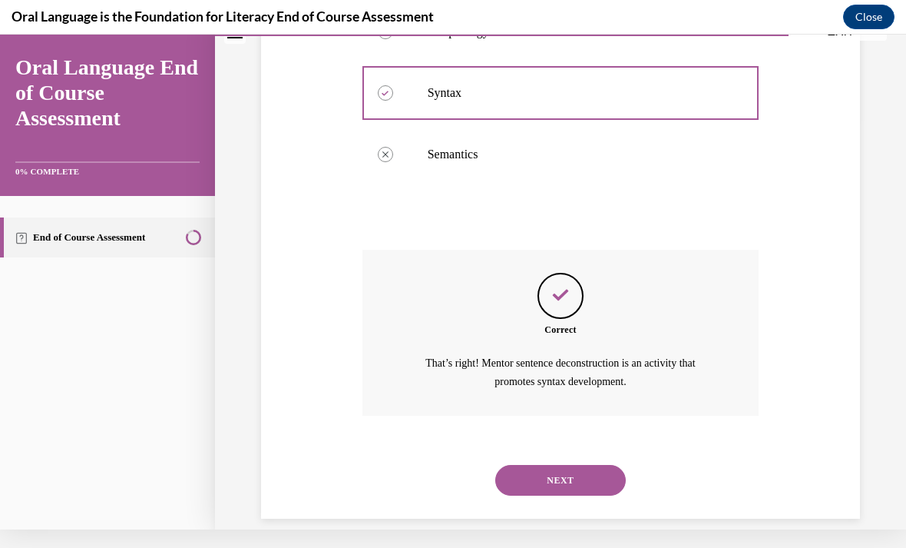
click at [561, 465] on button "NEXT" at bounding box center [560, 480] width 131 height 31
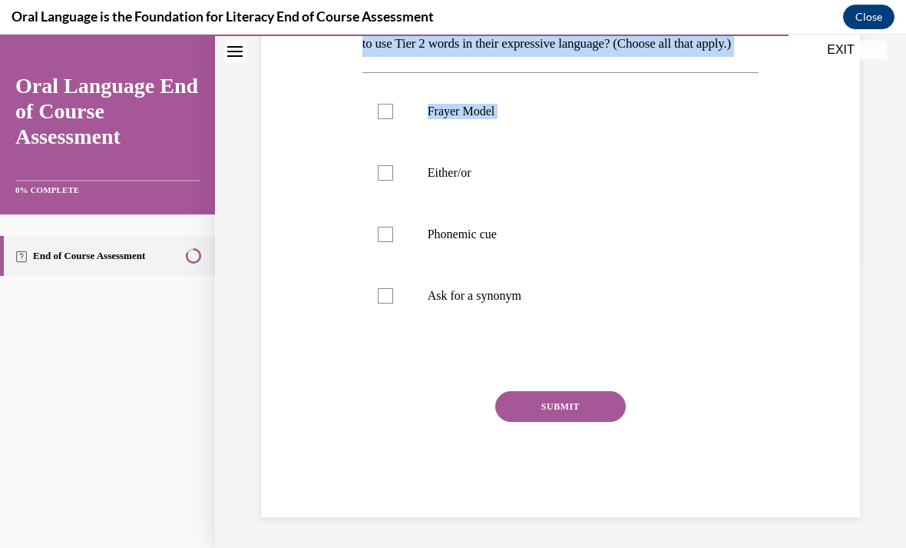
scroll to position [292, 0]
click at [336, 445] on div "Question 11/12 Which of the following is an example of a safety net that encour…" at bounding box center [560, 197] width 607 height 637
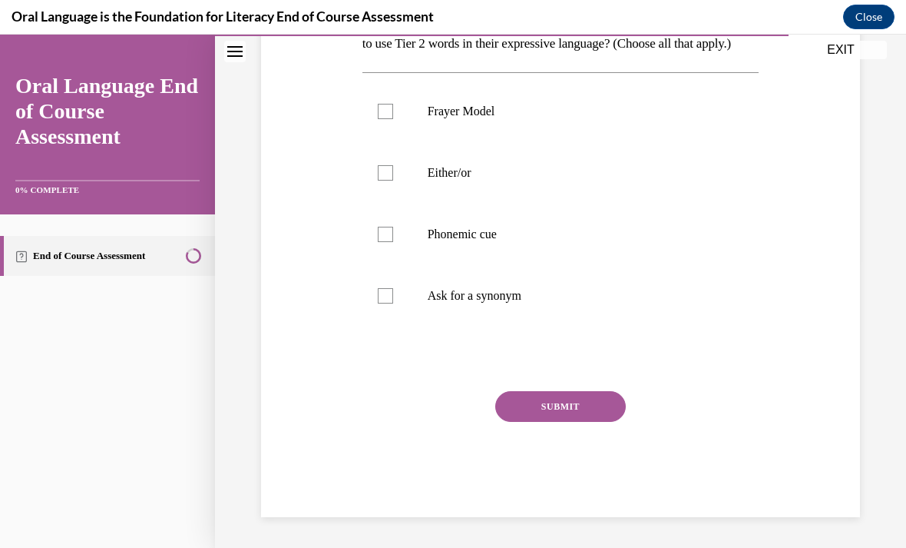
click at [539, 119] on p "Frayer Model" at bounding box center [574, 111] width 293 height 15
click at [393, 119] on input "Frayer Model" at bounding box center [385, 111] width 15 height 15
checkbox input "true"
click at [533, 204] on label "Either/or" at bounding box center [561, 172] width 397 height 61
click at [393, 180] on input "Either/or" at bounding box center [385, 172] width 15 height 15
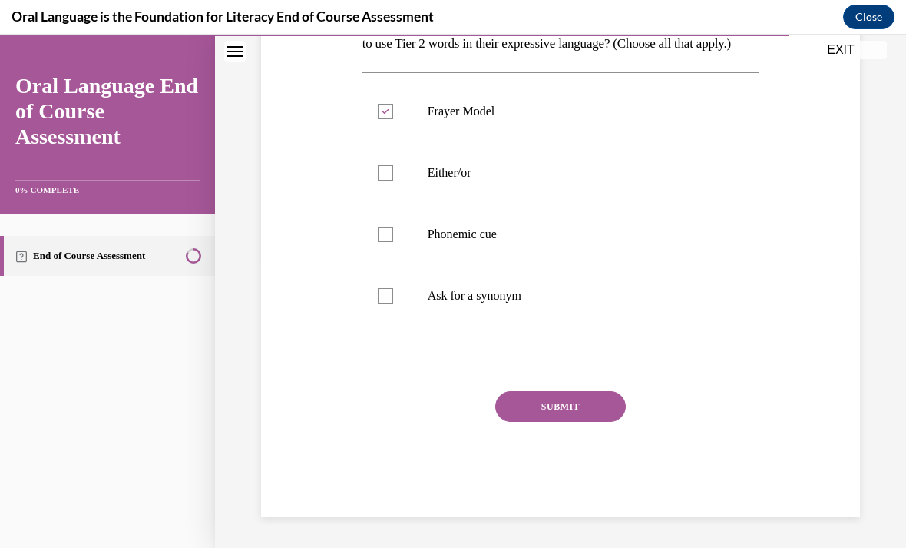
checkbox input "true"
click at [519, 303] on p "Ask for a synonym" at bounding box center [574, 295] width 293 height 15
click at [393, 303] on input "Ask for a synonym" at bounding box center [385, 295] width 15 height 15
checkbox input "true"
click at [564, 422] on button "SUBMIT" at bounding box center [560, 406] width 131 height 31
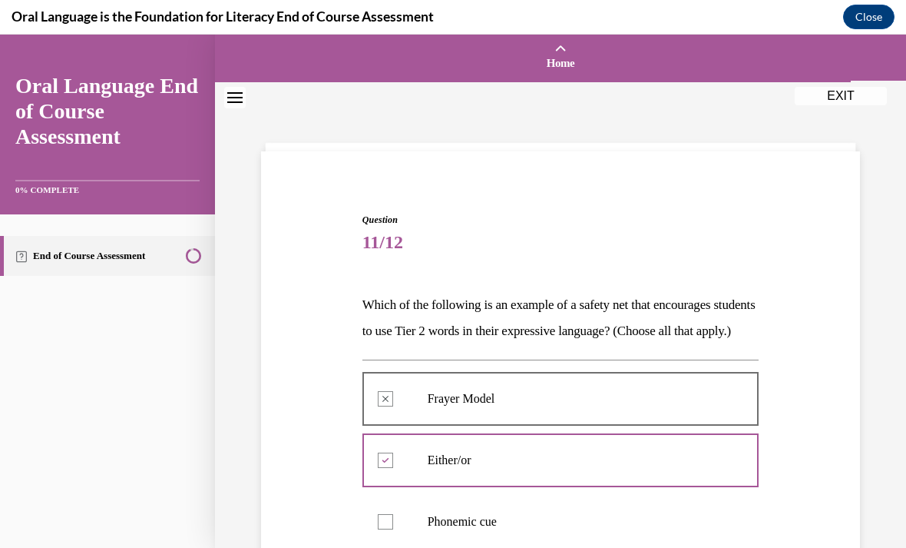
scroll to position [98, 0]
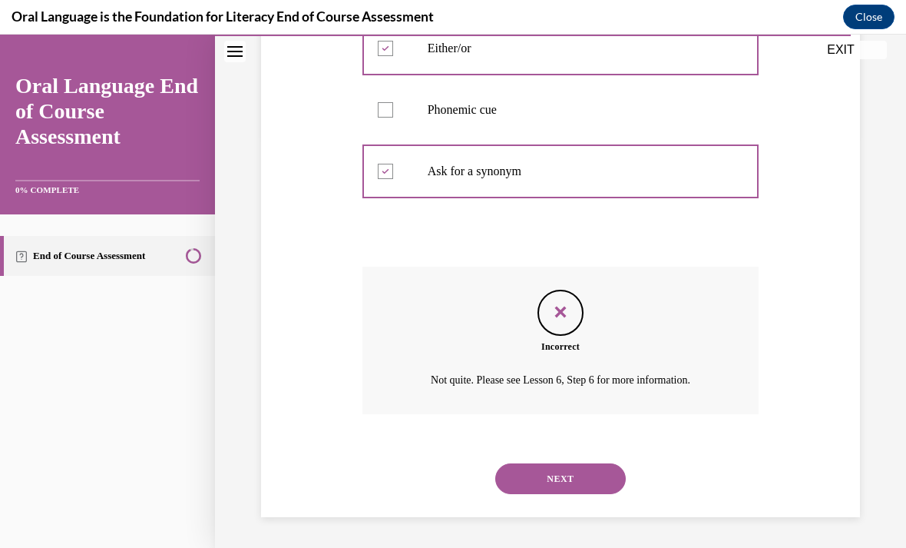
click at [593, 473] on button "NEXT" at bounding box center [560, 478] width 131 height 31
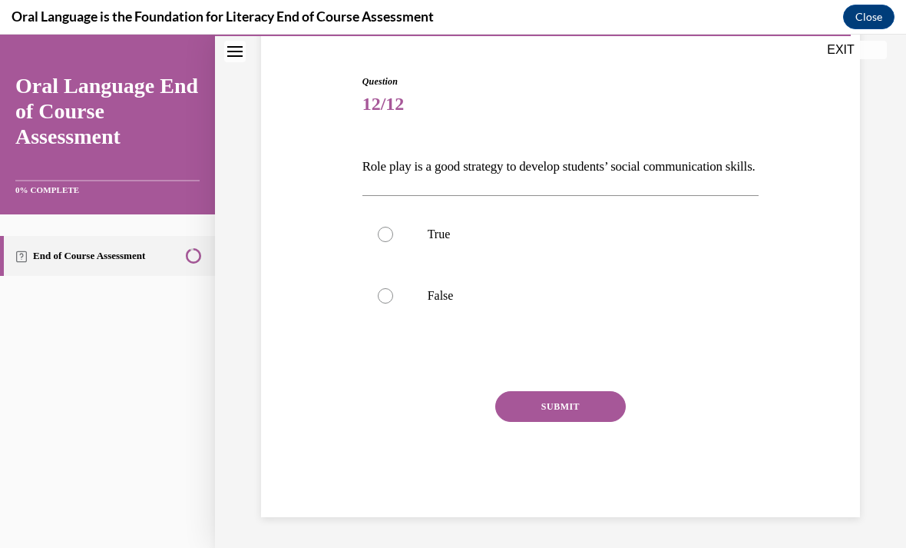
scroll to position [147, 0]
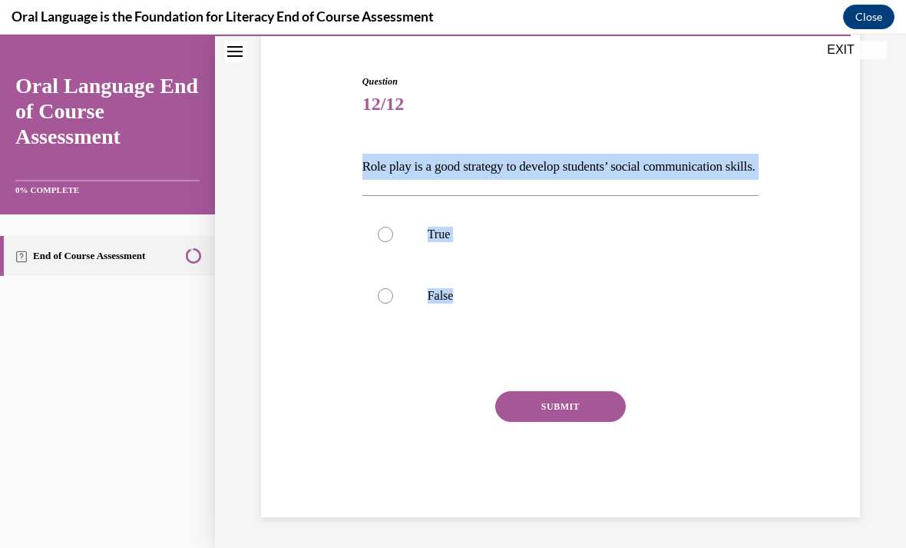
click at [343, 404] on div "Question 12/12 Role play is a good strategy to develop students’ social communi…" at bounding box center [560, 272] width 607 height 488
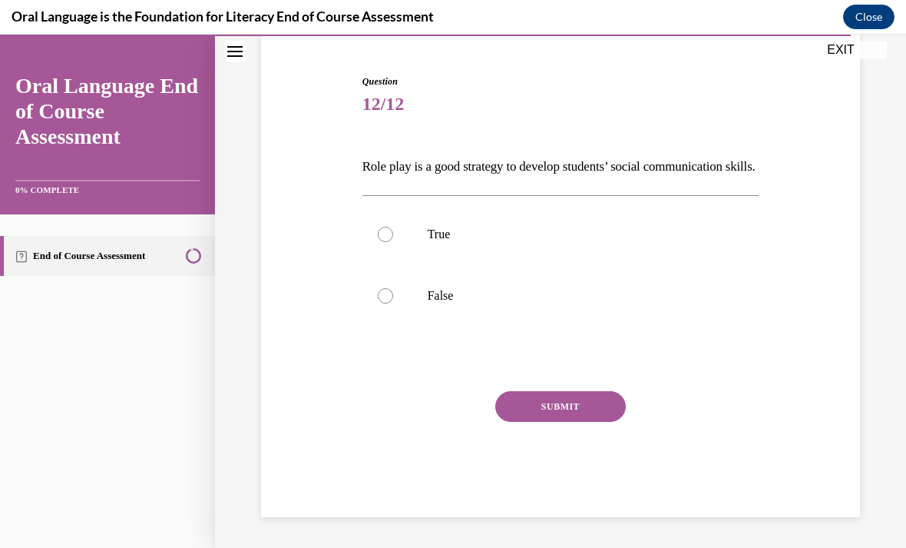
click at [392, 248] on label "True" at bounding box center [561, 234] width 397 height 61
click at [392, 242] on input "True" at bounding box center [385, 234] width 15 height 15
radio input "true"
click at [535, 422] on button "SUBMIT" at bounding box center [560, 406] width 131 height 31
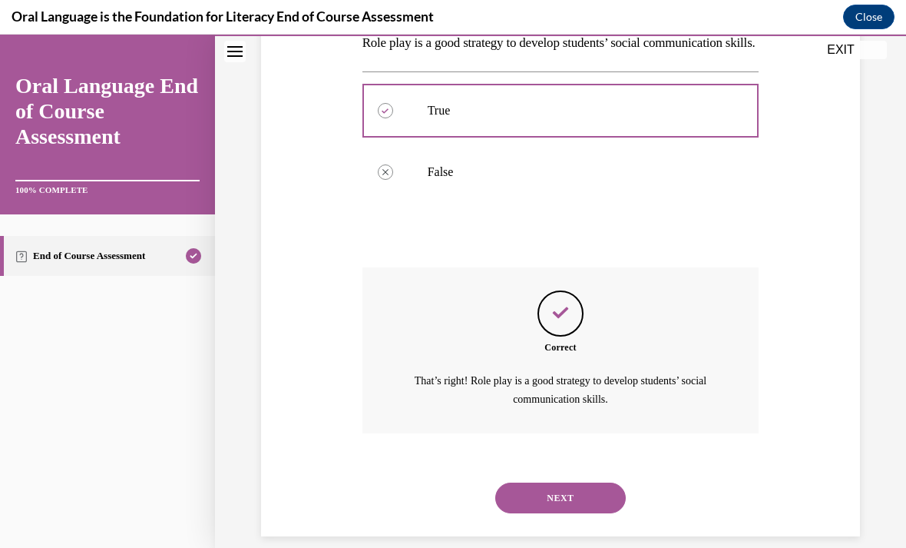
scroll to position [288, 0]
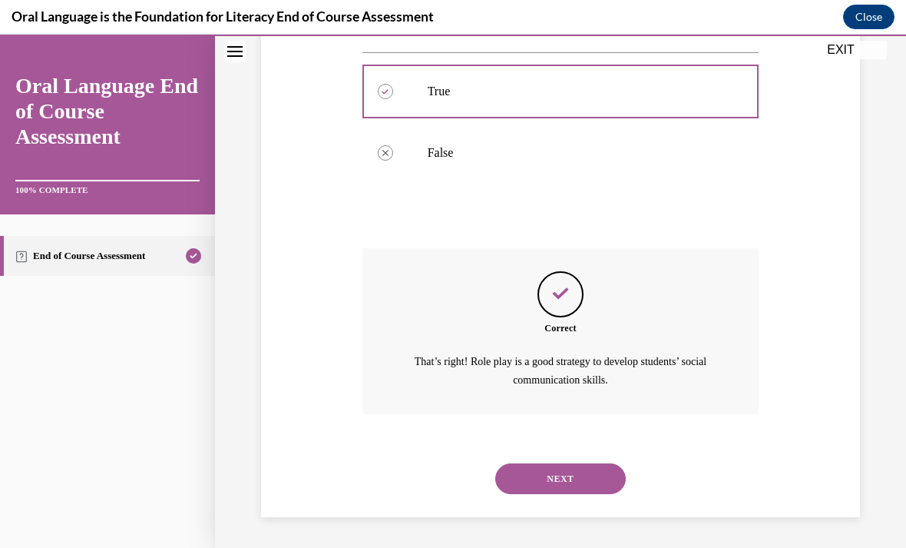
click at [559, 489] on button "NEXT" at bounding box center [560, 478] width 131 height 31
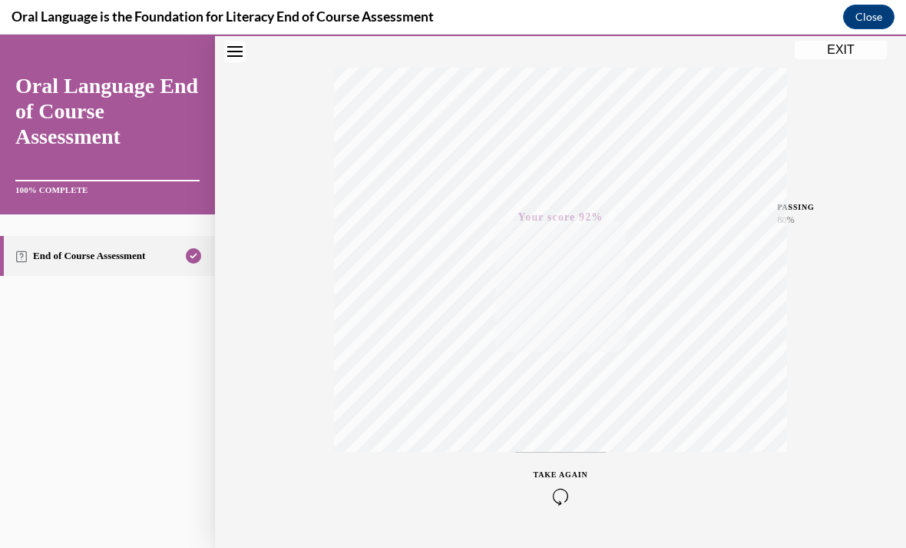
scroll to position [230, 0]
click at [834, 53] on button "EXIT" at bounding box center [841, 50] width 92 height 18
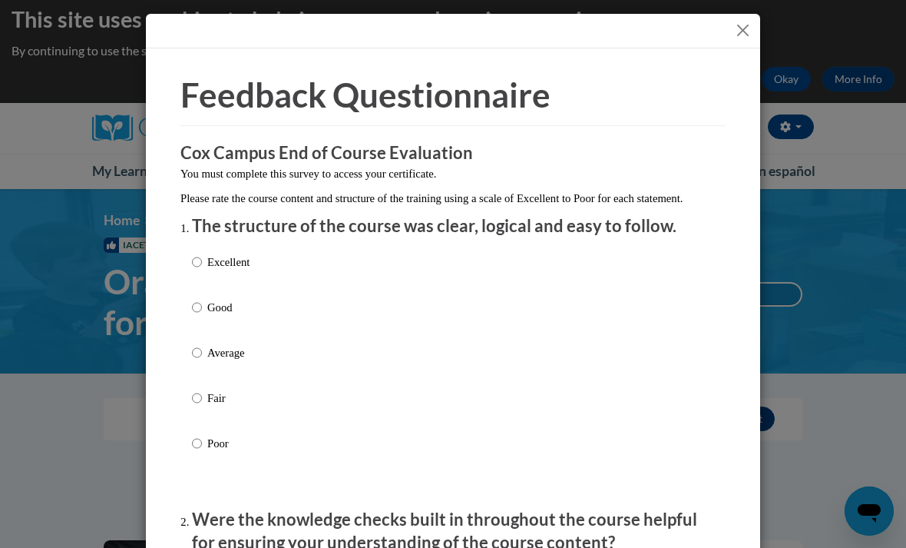
scroll to position [9, 0]
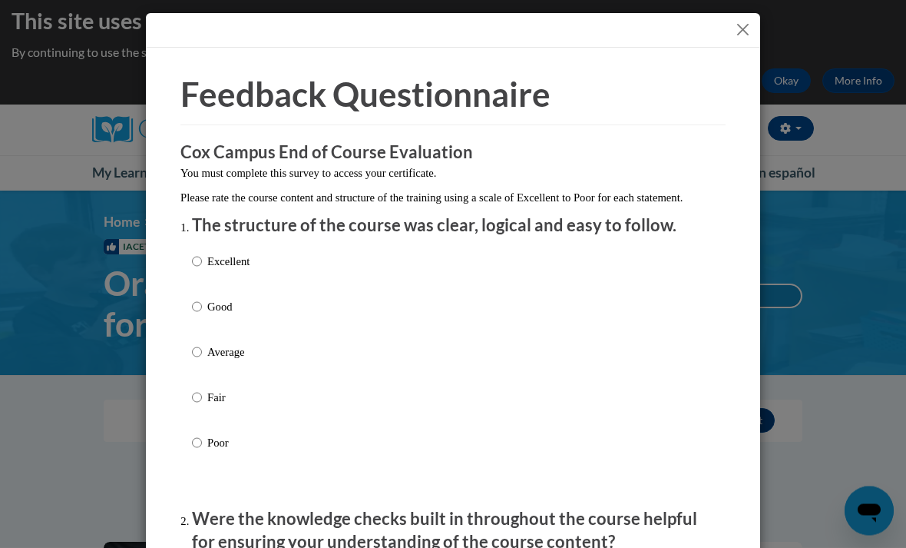
click at [275, 371] on div "Excellent Good Average Fair Poor" at bounding box center [453, 371] width 522 height 250
click at [308, 346] on div "Excellent Good Average Fair Poor" at bounding box center [453, 371] width 522 height 250
click at [202, 346] on input "Average" at bounding box center [197, 352] width 10 height 17
radio input "true"
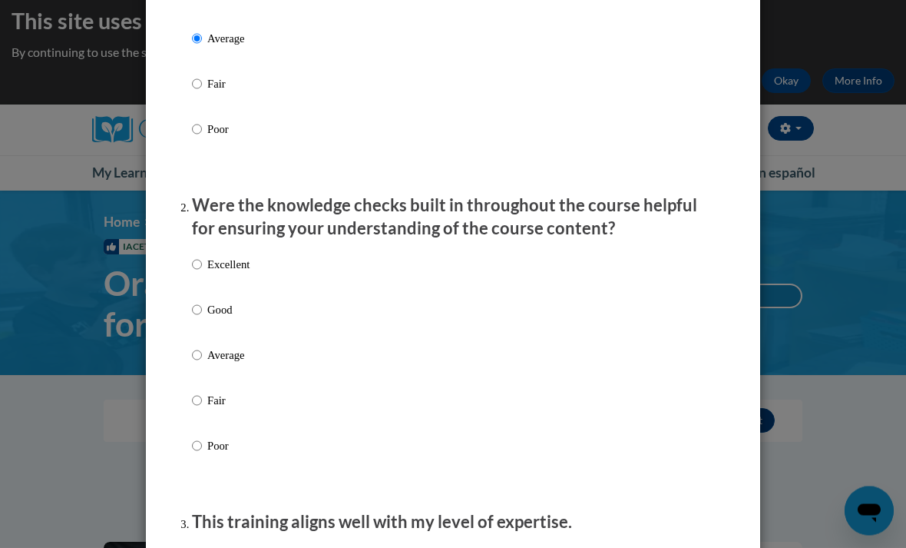
scroll to position [314, 0]
click at [247, 337] on label "Good" at bounding box center [221, 321] width 58 height 41
click at [202, 318] on input "Good" at bounding box center [197, 309] width 10 height 17
radio input "true"
click at [200, 356] on input "Average" at bounding box center [197, 354] width 10 height 17
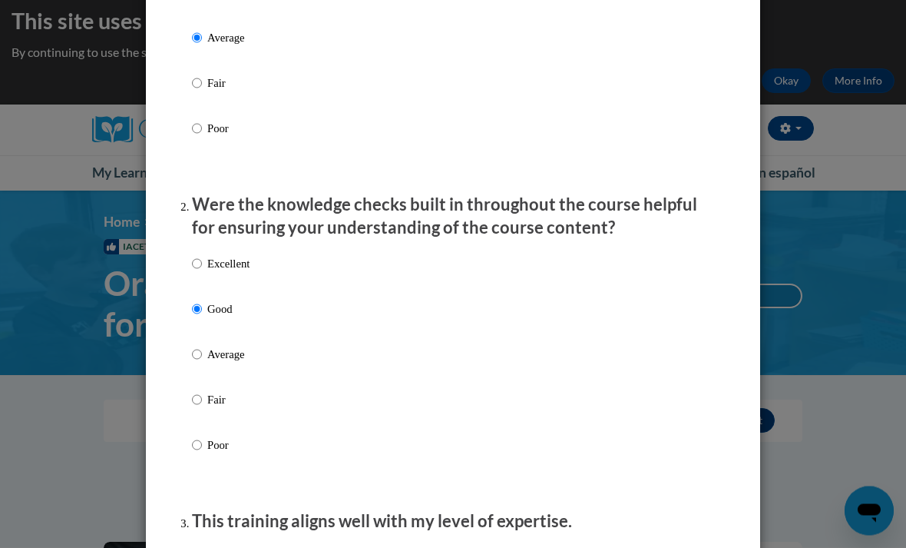
radio input "true"
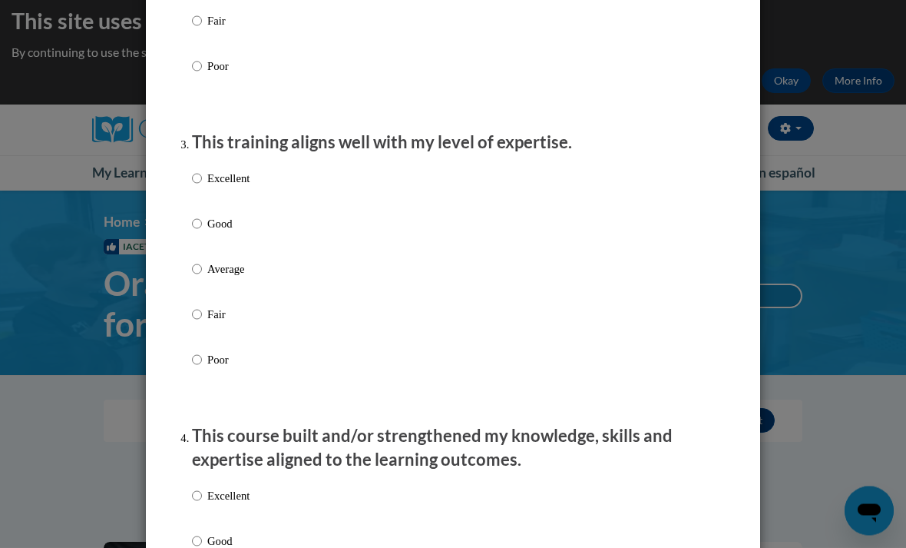
scroll to position [756, 0]
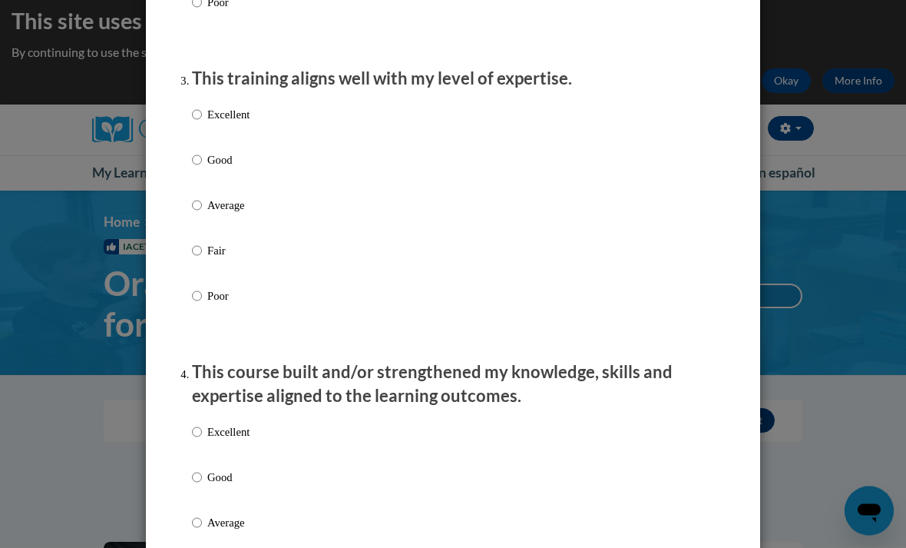
click at [192, 206] on input "Average" at bounding box center [197, 205] width 10 height 17
radio input "true"
click at [201, 479] on input "Good" at bounding box center [197, 477] width 10 height 17
radio input "true"
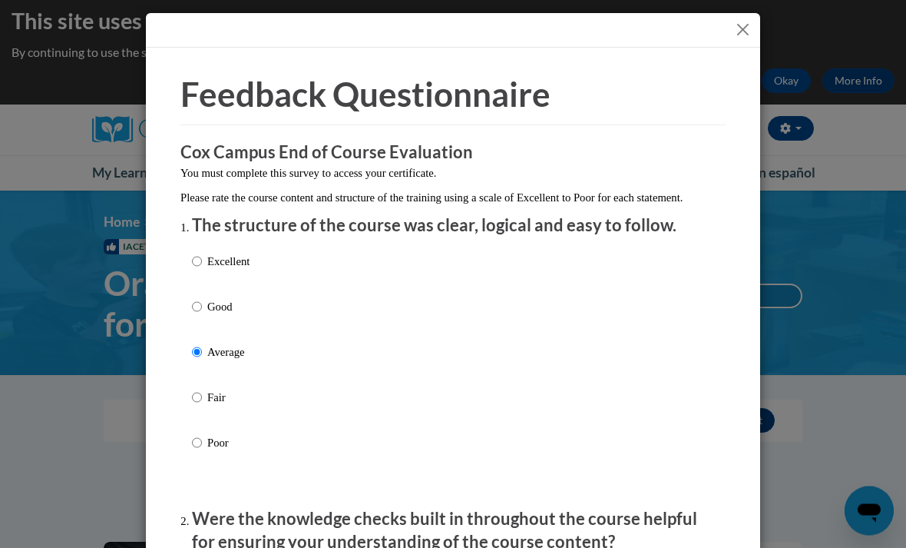
scroll to position [0, 0]
click at [755, 22] on div at bounding box center [453, 31] width 614 height 35
click at [734, 26] on button "Close" at bounding box center [742, 30] width 19 height 19
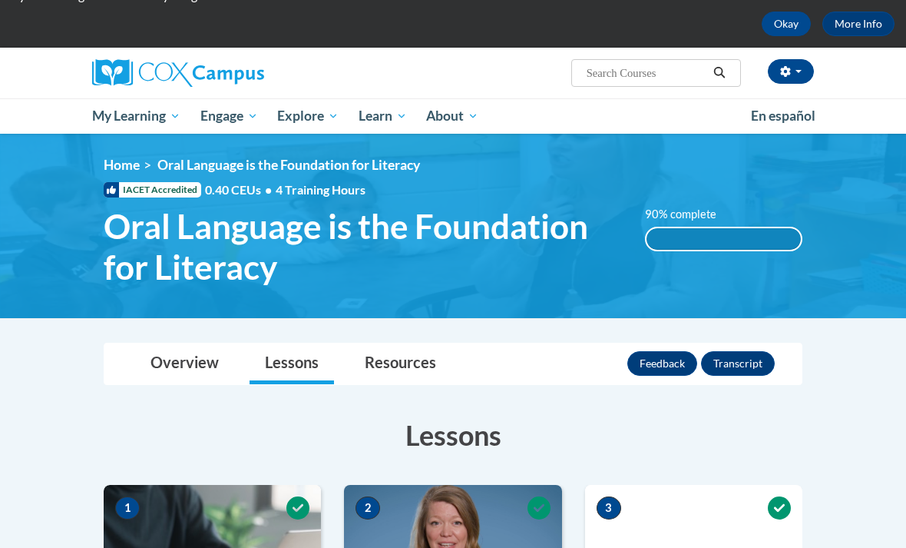
scroll to position [109, 0]
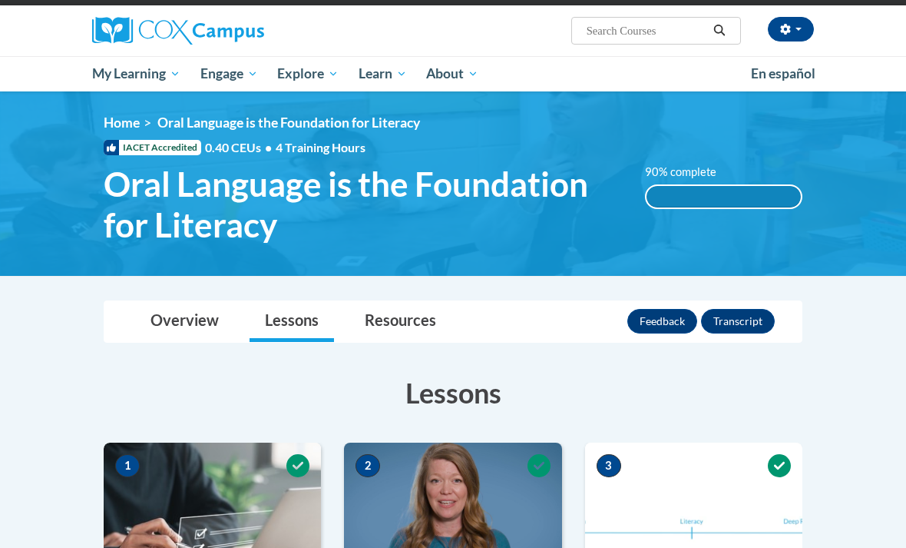
click at [289, 334] on link "Lessons" at bounding box center [292, 321] width 84 height 41
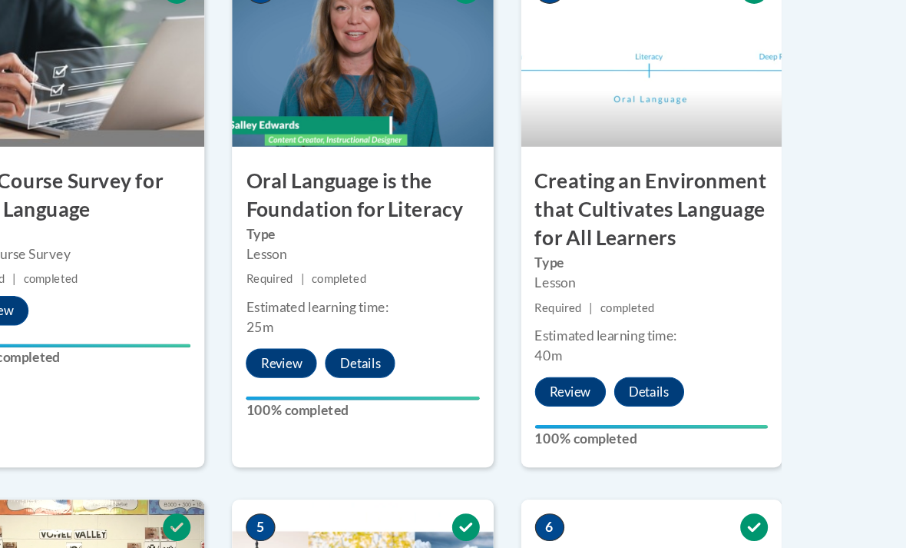
scroll to position [538, 0]
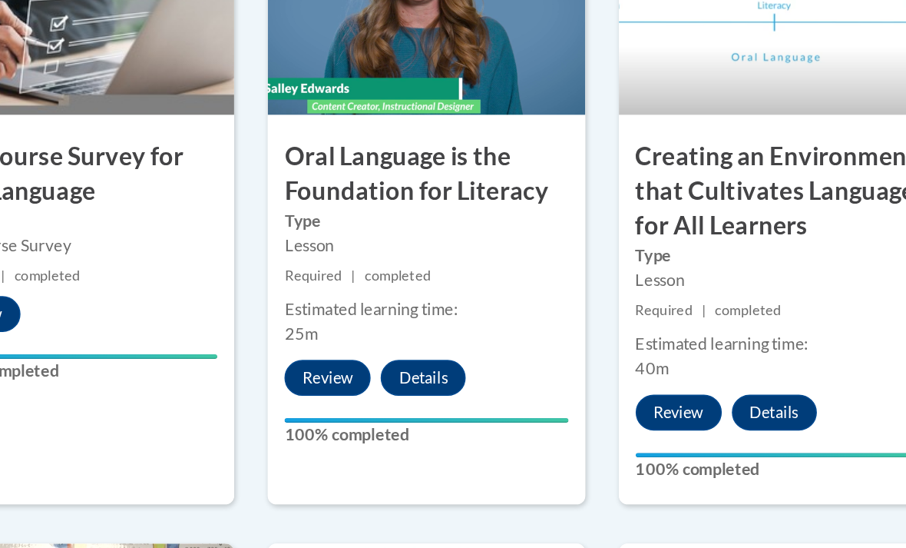
click at [104, 298] on div "1 Pre-Course Survey for Oral Language Type Pre-Course Survey Required | complet…" at bounding box center [212, 224] width 217 height 421
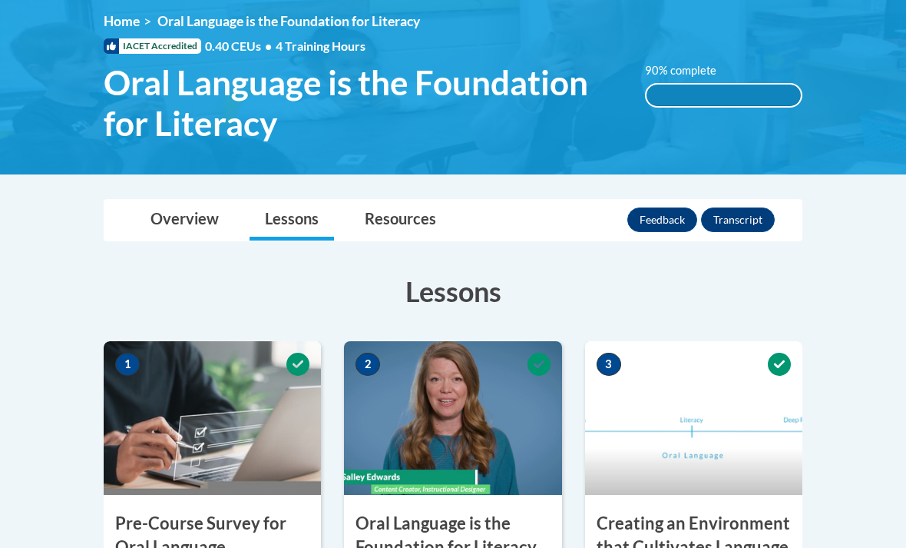
scroll to position [211, 0]
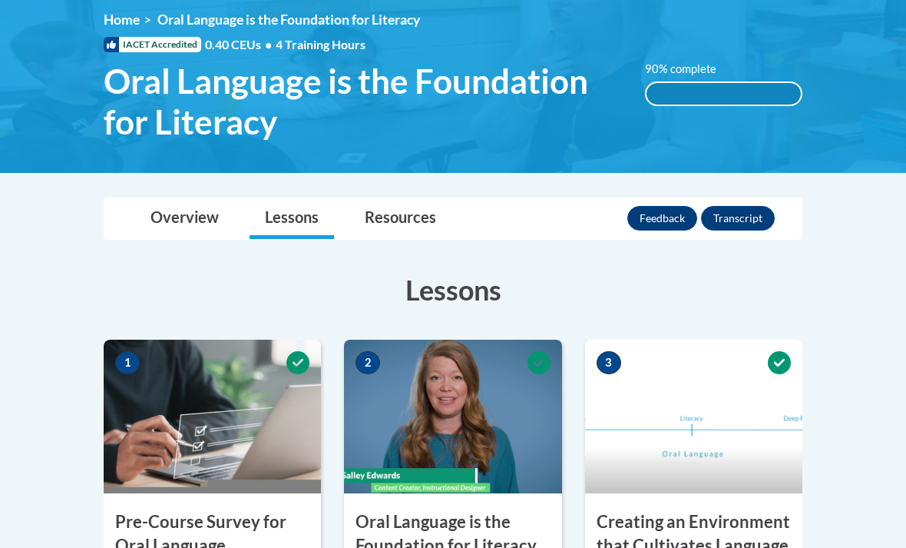
click at [305, 227] on link "Lessons" at bounding box center [292, 219] width 84 height 41
click at [192, 221] on link "Overview" at bounding box center [184, 219] width 99 height 41
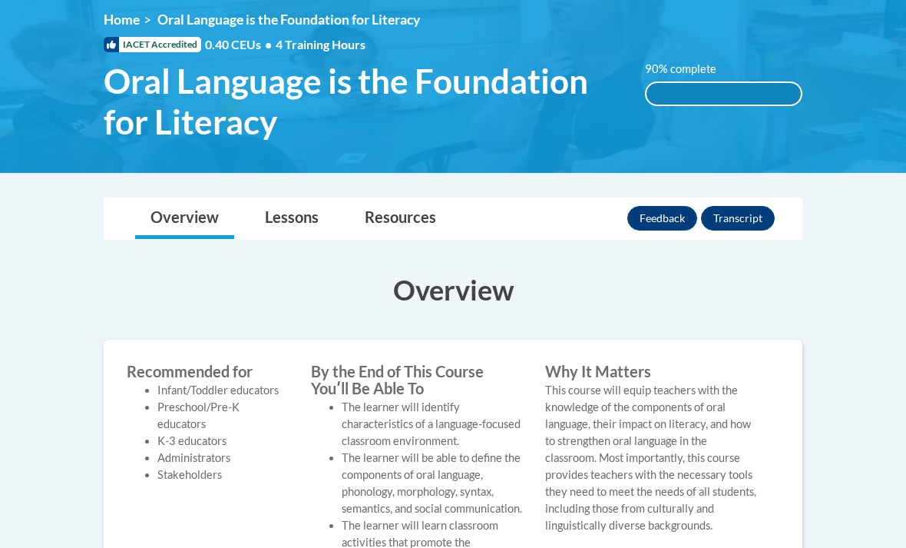
click at [174, 220] on link "Overview" at bounding box center [184, 218] width 99 height 41
click at [295, 220] on link "Lessons" at bounding box center [292, 218] width 84 height 41
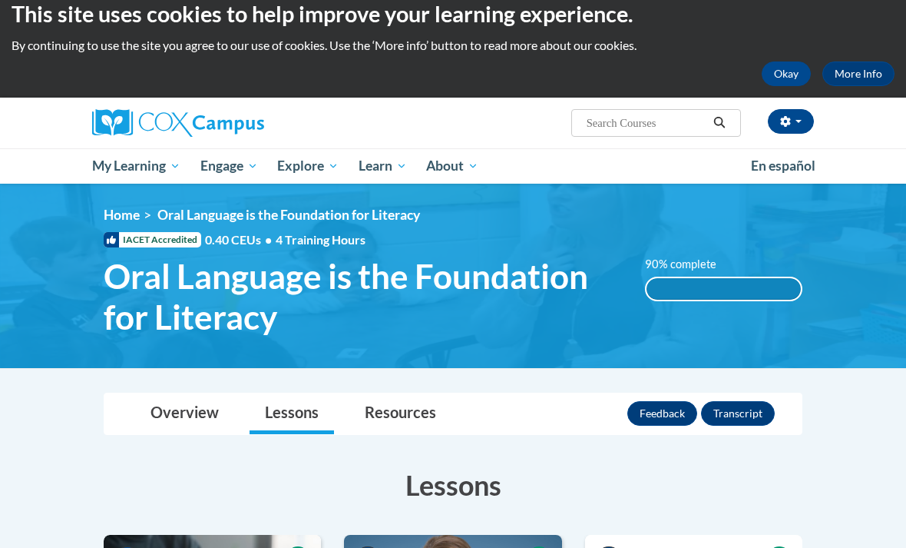
scroll to position [0, 0]
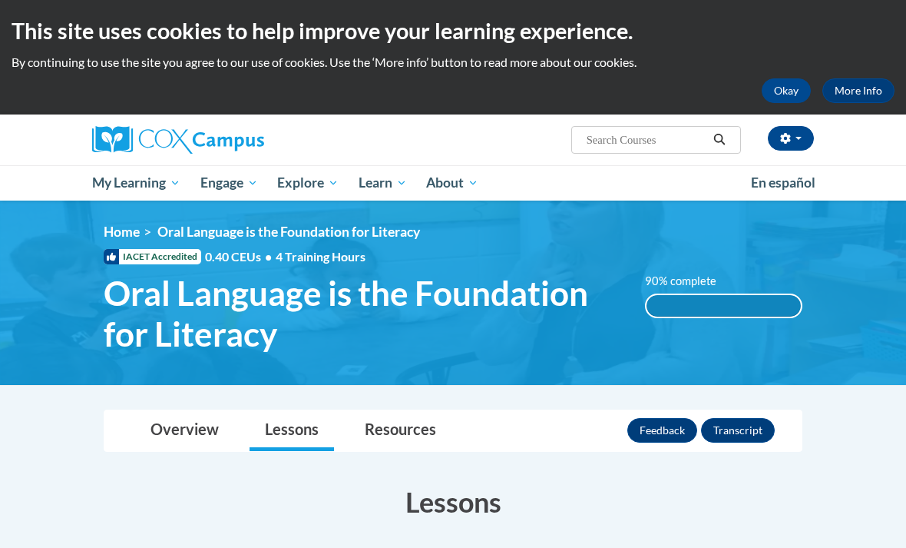
click at [0, 0] on span "PK-5 Structured Literacy Program" at bounding box center [0, 0] width 0 height 0
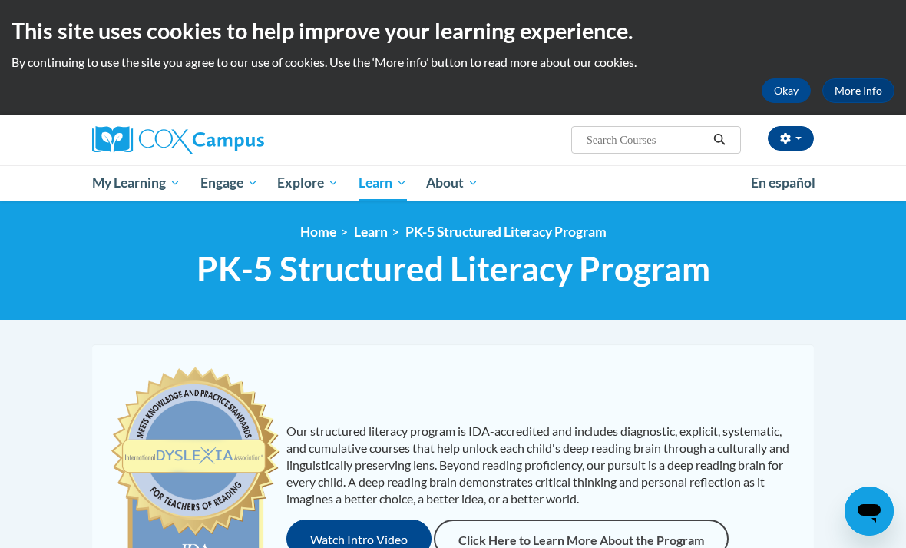
click at [642, 141] on input "Search..." at bounding box center [646, 140] width 123 height 18
type input "Creating an Environment that Cultivates Language for All Learners"
click at [567, 184] on ul "My Learning My Learning My Course Progress Certificates My Action Plans Group D…" at bounding box center [411, 182] width 659 height 35
click at [643, 147] on input "Creating an Environment that Cultivates Language for All Learners" at bounding box center [646, 140] width 123 height 18
click at [714, 140] on icon "Search" at bounding box center [719, 140] width 12 height 12
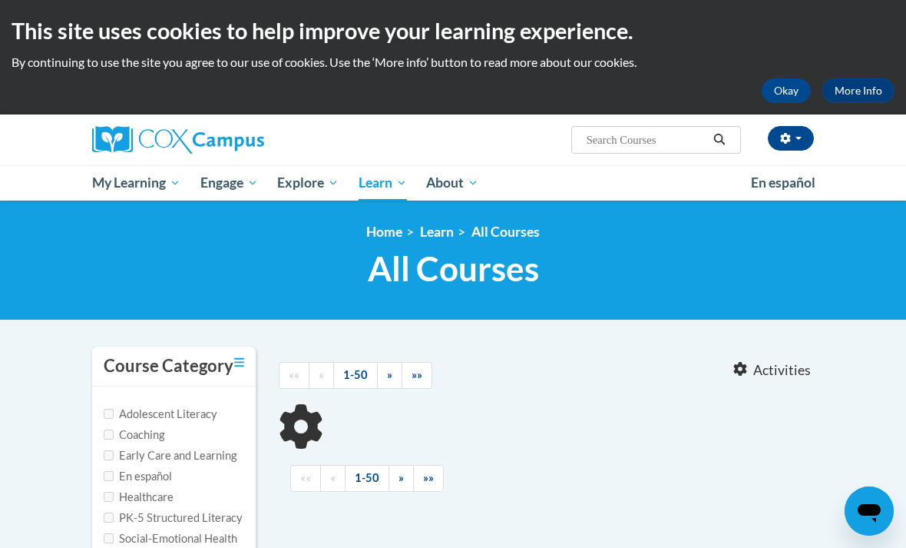
type input "Creating an Environment that Cultivates Language for All Learners"
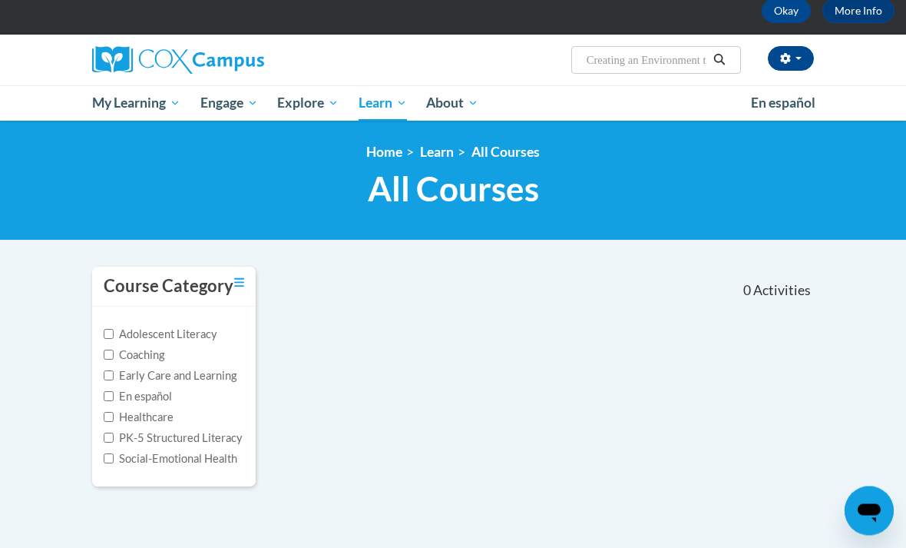
scroll to position [81, 0]
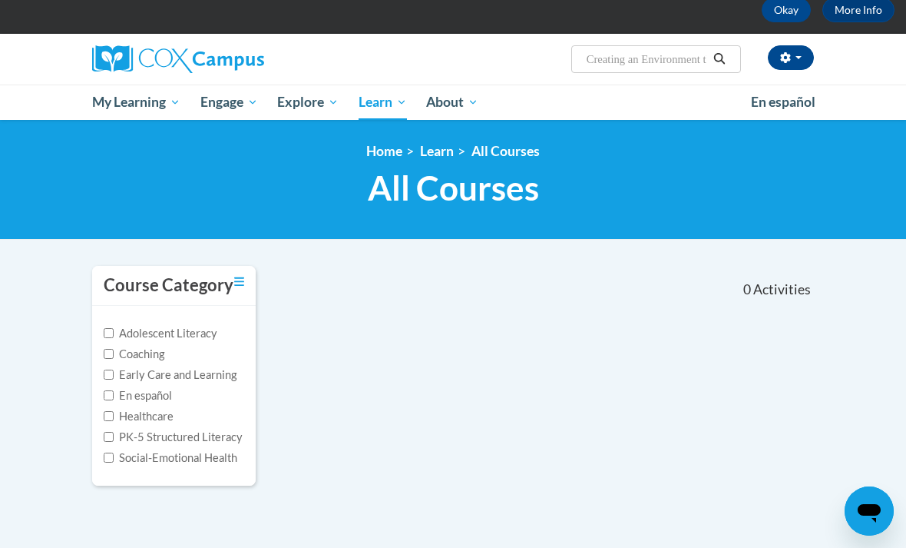
click at [216, 374] on label "Early Care and Learning" at bounding box center [170, 374] width 133 height 17
click at [114, 374] on input "Early Care and Learning" at bounding box center [109, 374] width 10 height 10
checkbox input "true"
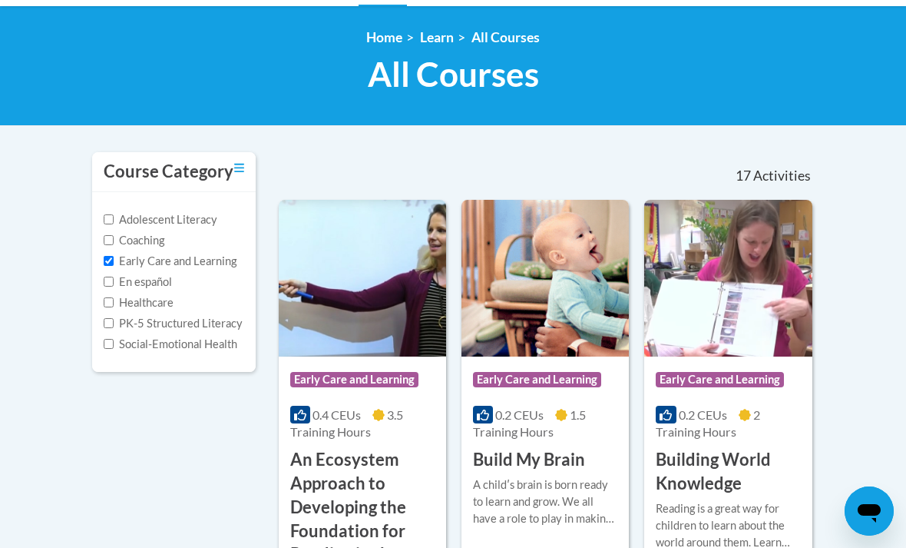
scroll to position [0, 0]
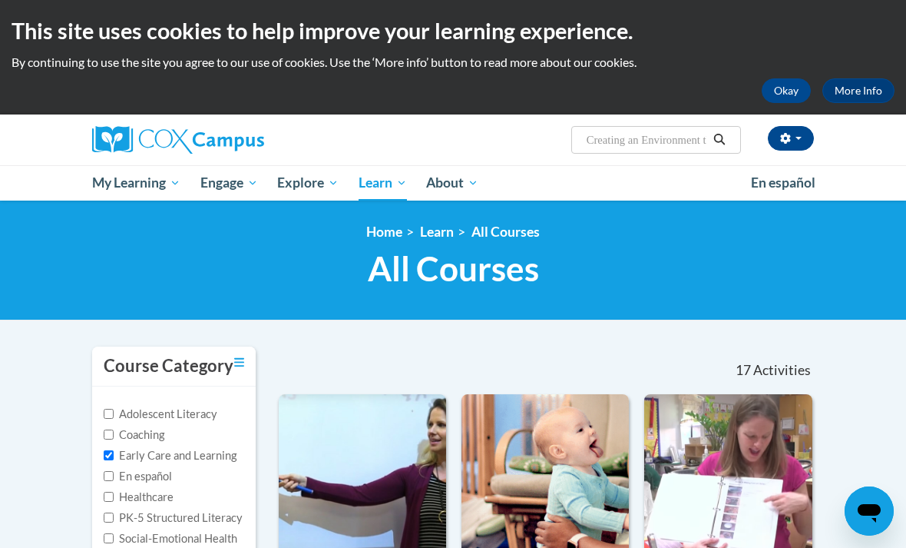
click at [0, 0] on span "PK-5 Structured Literacy Program" at bounding box center [0, 0] width 0 height 0
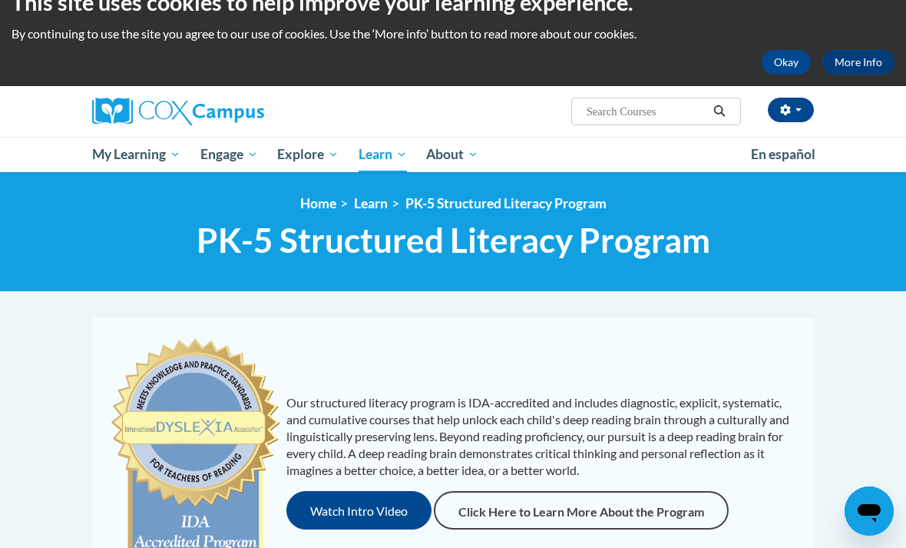
scroll to position [27, 0]
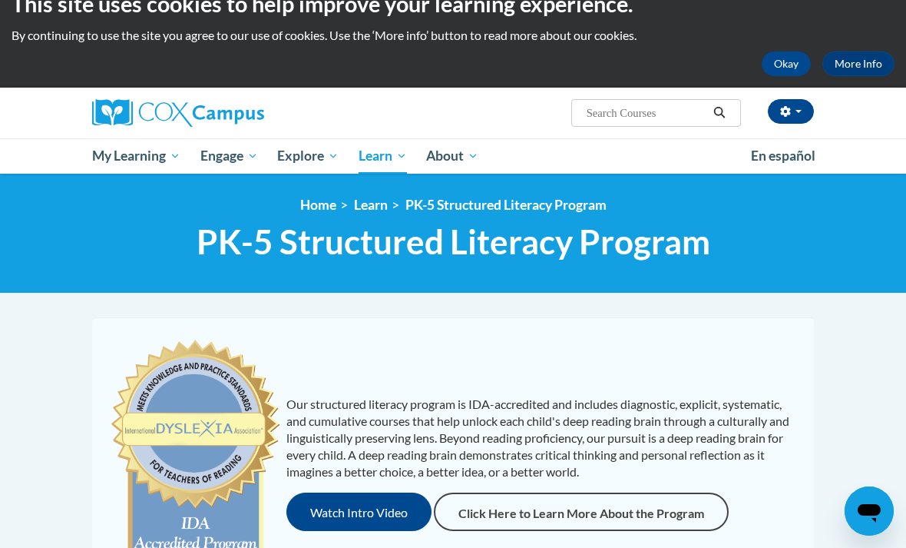
click at [375, 515] on button "Watch Intro Video" at bounding box center [358, 511] width 145 height 38
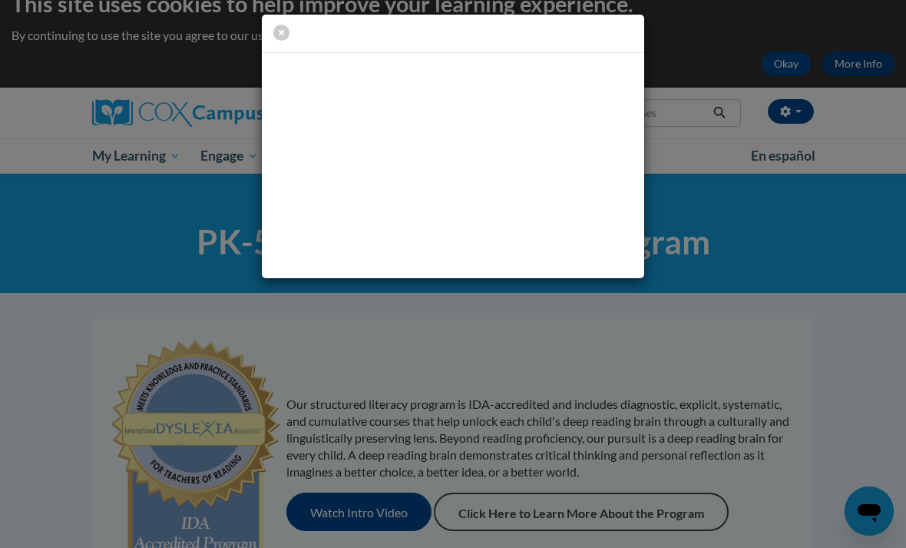
click at [423, 547] on div at bounding box center [453, 274] width 906 height 548
click at [584, 370] on div at bounding box center [453, 274] width 906 height 548
click at [266, 44] on div at bounding box center [453, 34] width 382 height 39
click at [269, 32] on div at bounding box center [453, 34] width 382 height 39
click at [282, 35] on icon "button" at bounding box center [281, 33] width 16 height 16
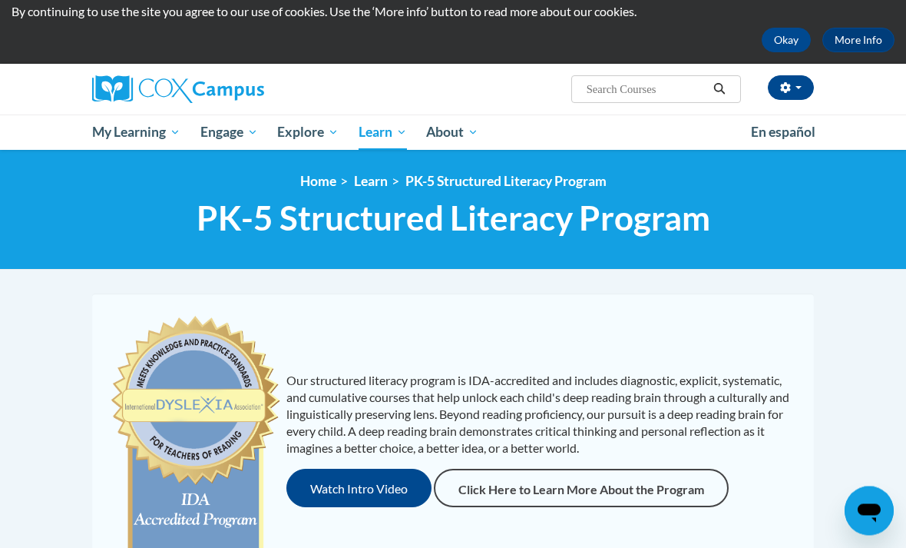
scroll to position [0, 0]
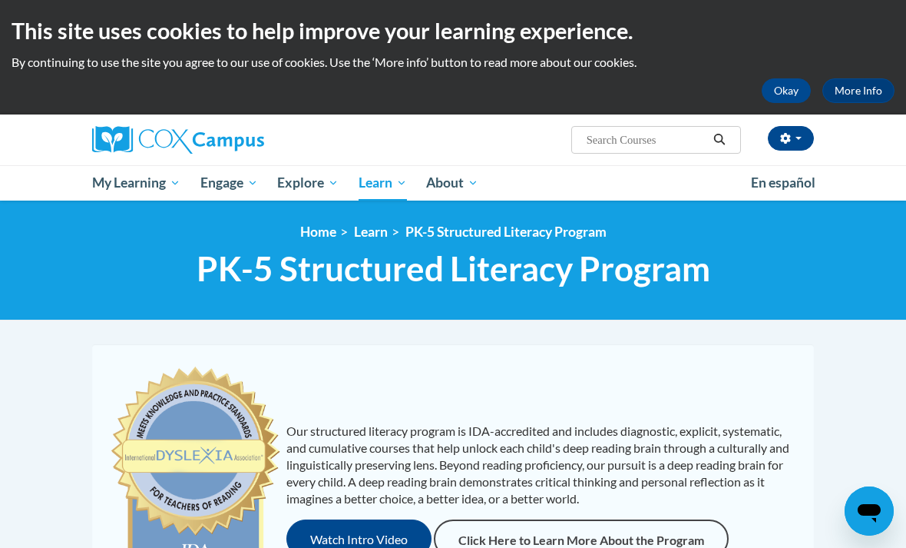
click at [629, 149] on input "Search..." at bounding box center [646, 140] width 123 height 18
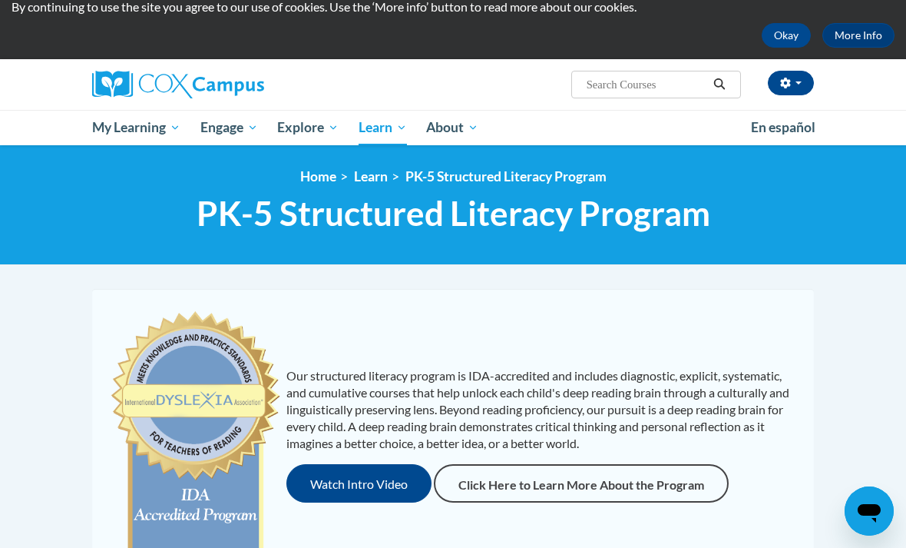
scroll to position [59, 0]
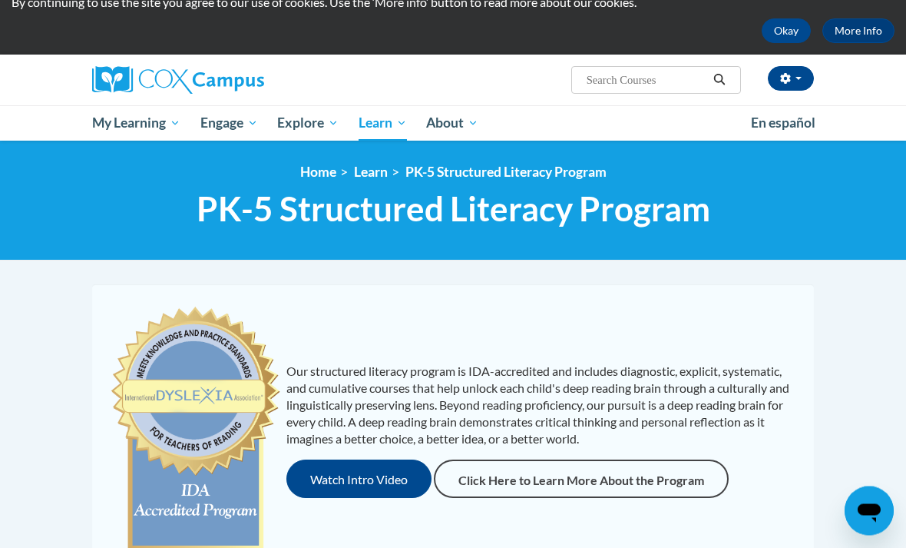
click at [634, 78] on input "Search..." at bounding box center [646, 80] width 123 height 18
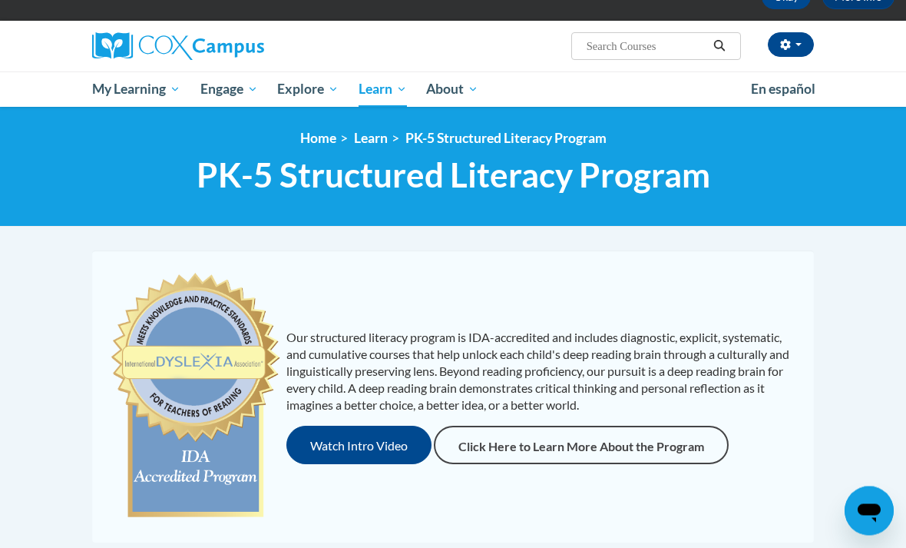
scroll to position [94, 0]
click at [0, 0] on span "My Course Progress" at bounding box center [0, 0] width 0 height 0
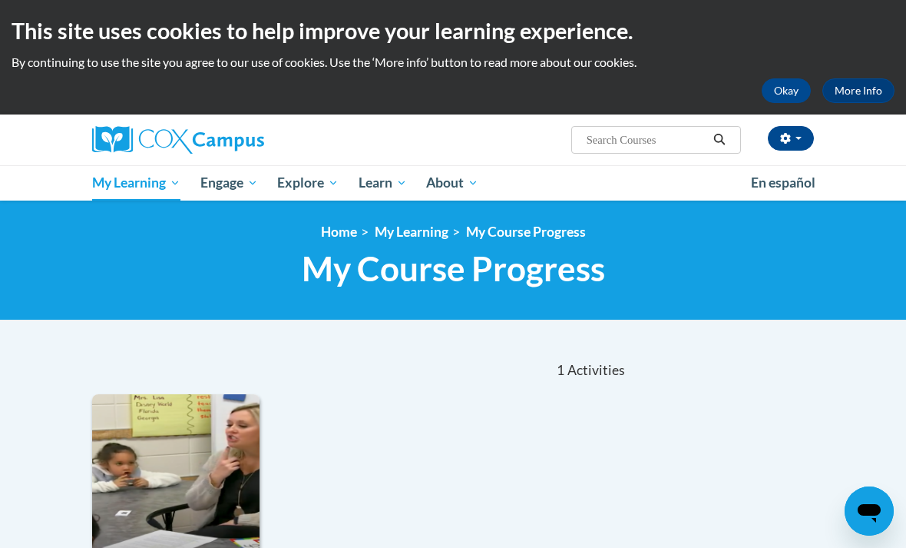
click at [0, 0] on span "My Action Plans" at bounding box center [0, 0] width 0 height 0
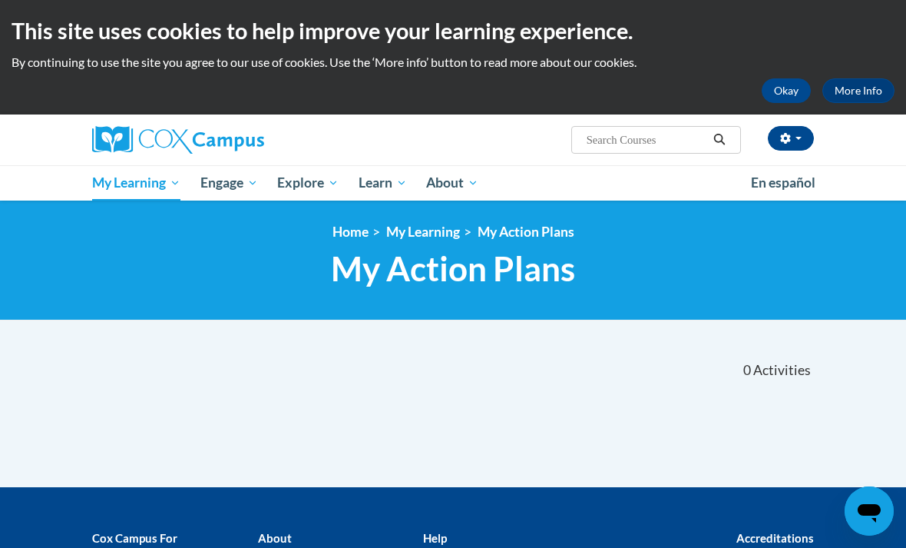
click at [0, 0] on link "Group Discussions" at bounding box center [0, 0] width 0 height 0
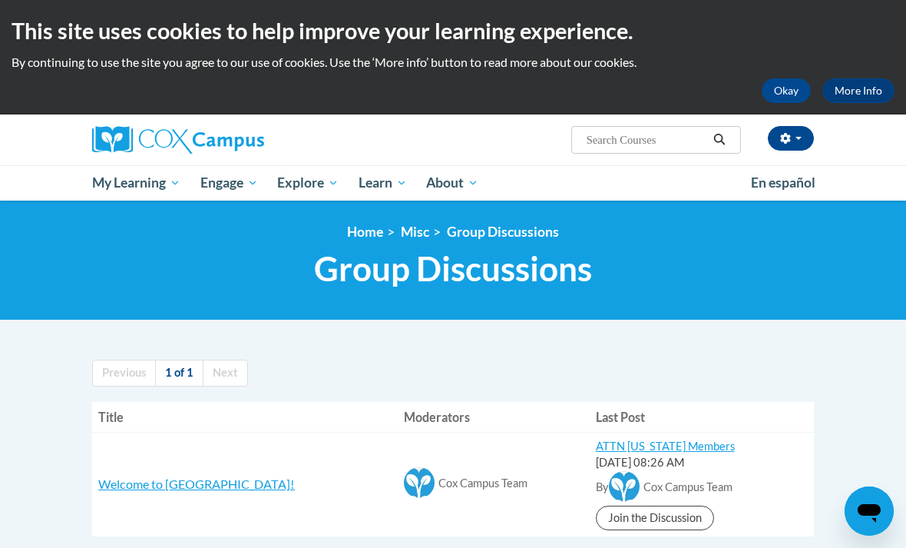
click at [0, 0] on link "PK-5 Structured Literacy Program" at bounding box center [0, 0] width 0 height 0
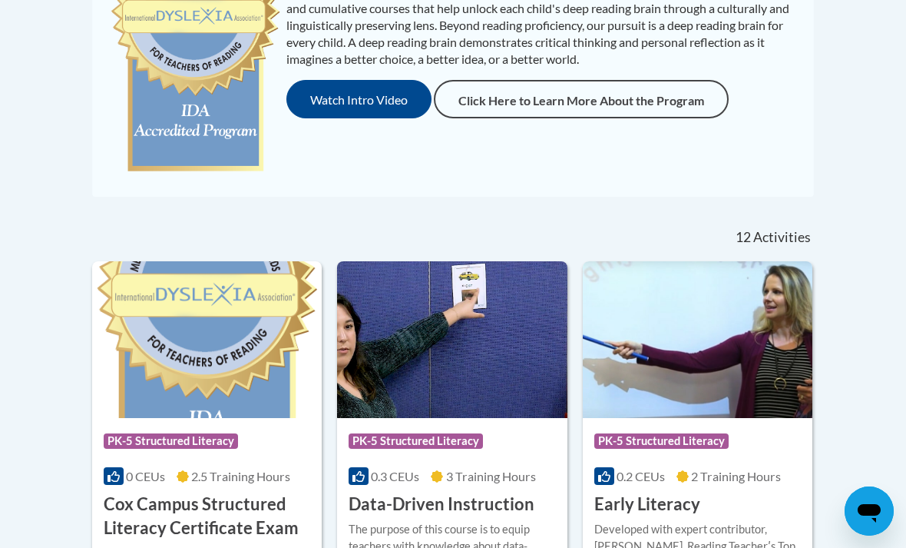
scroll to position [450, 0]
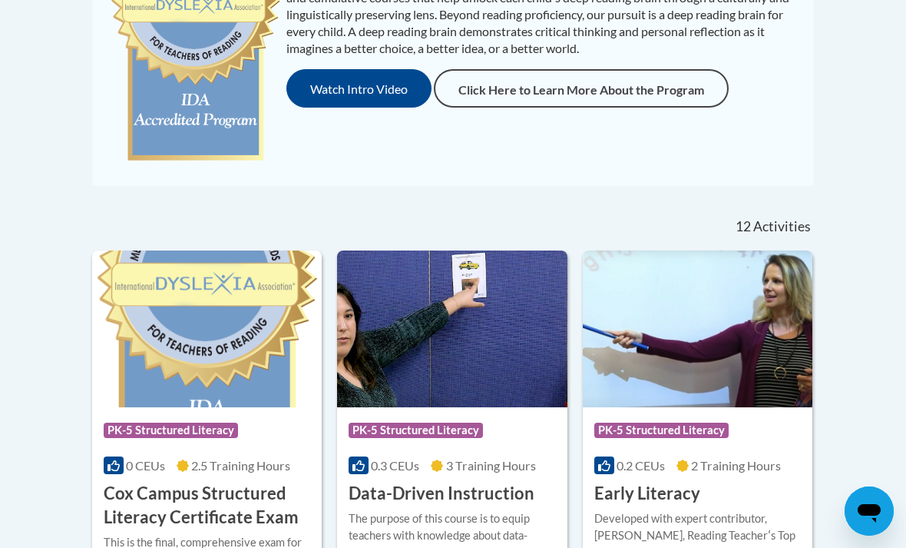
click at [781, 228] on span "Activities" at bounding box center [782, 226] width 58 height 17
click at [780, 230] on span "Activities" at bounding box center [782, 226] width 58 height 17
click at [787, 239] on div "12 Activities CEUs" at bounding box center [702, 227] width 248 height 48
click at [796, 213] on div "12 Activities CEUs" at bounding box center [702, 227] width 248 height 48
click at [817, 203] on div "12 Activities CEUs" at bounding box center [702, 227] width 248 height 48
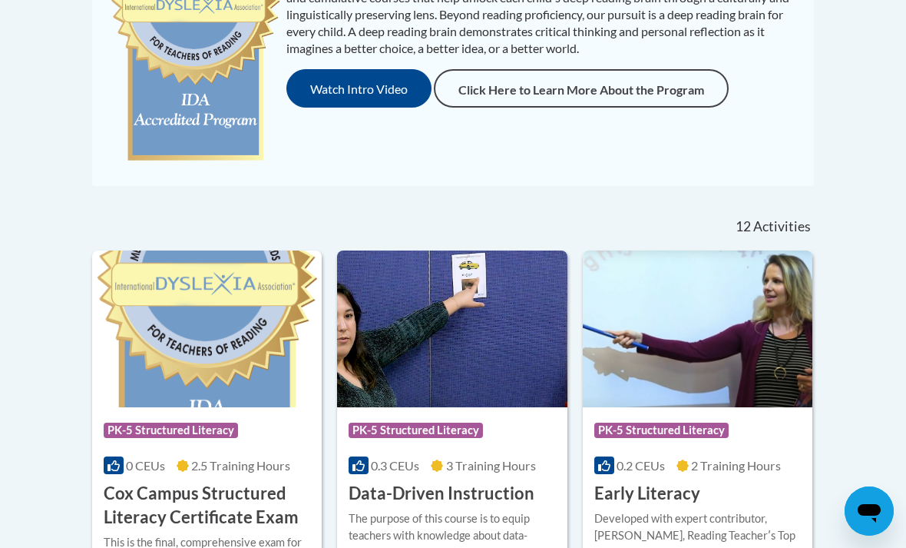
click at [823, 204] on div "12 Activities CEUs" at bounding box center [702, 227] width 248 height 48
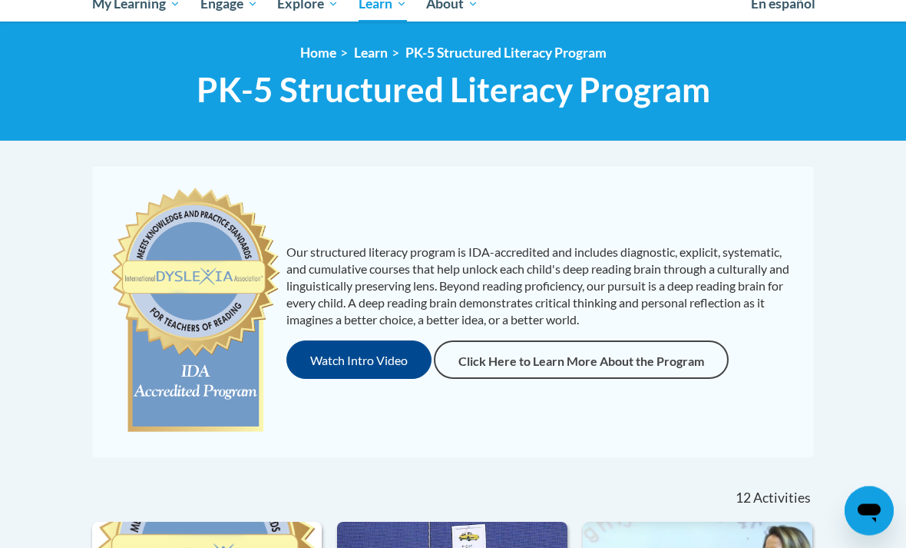
scroll to position [210, 0]
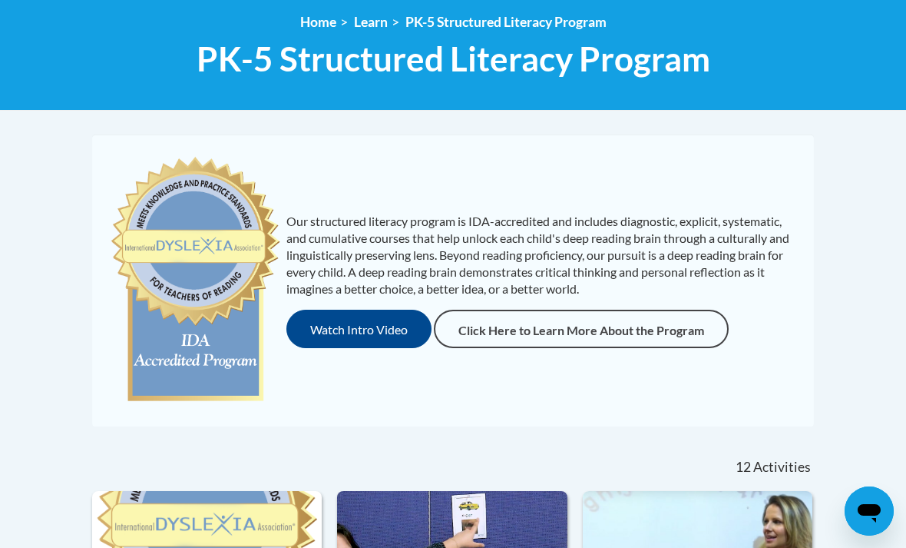
click at [797, 220] on p "Our structured literacy program is IDA-accredited and includes diagnostic, expl…" at bounding box center [542, 255] width 513 height 84
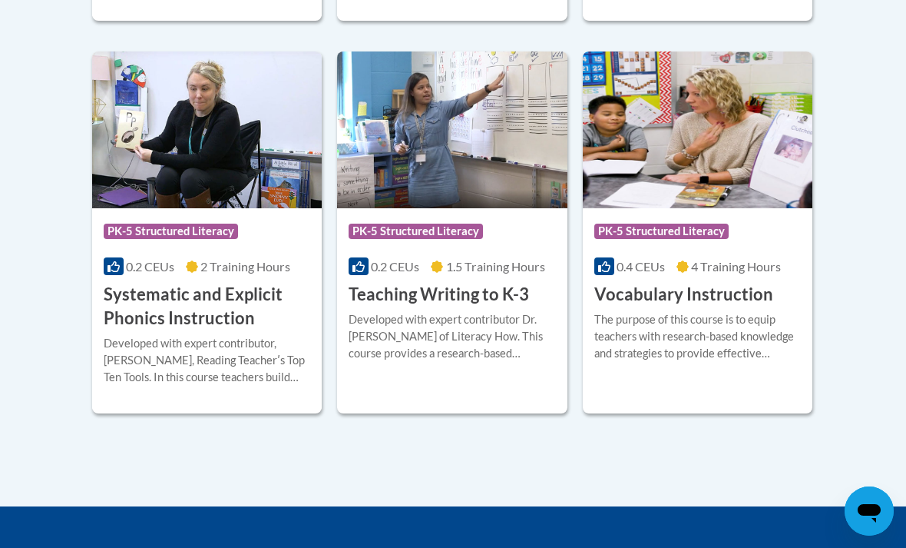
scroll to position [1982, 0]
